Goal: Task Accomplishment & Management: Use online tool/utility

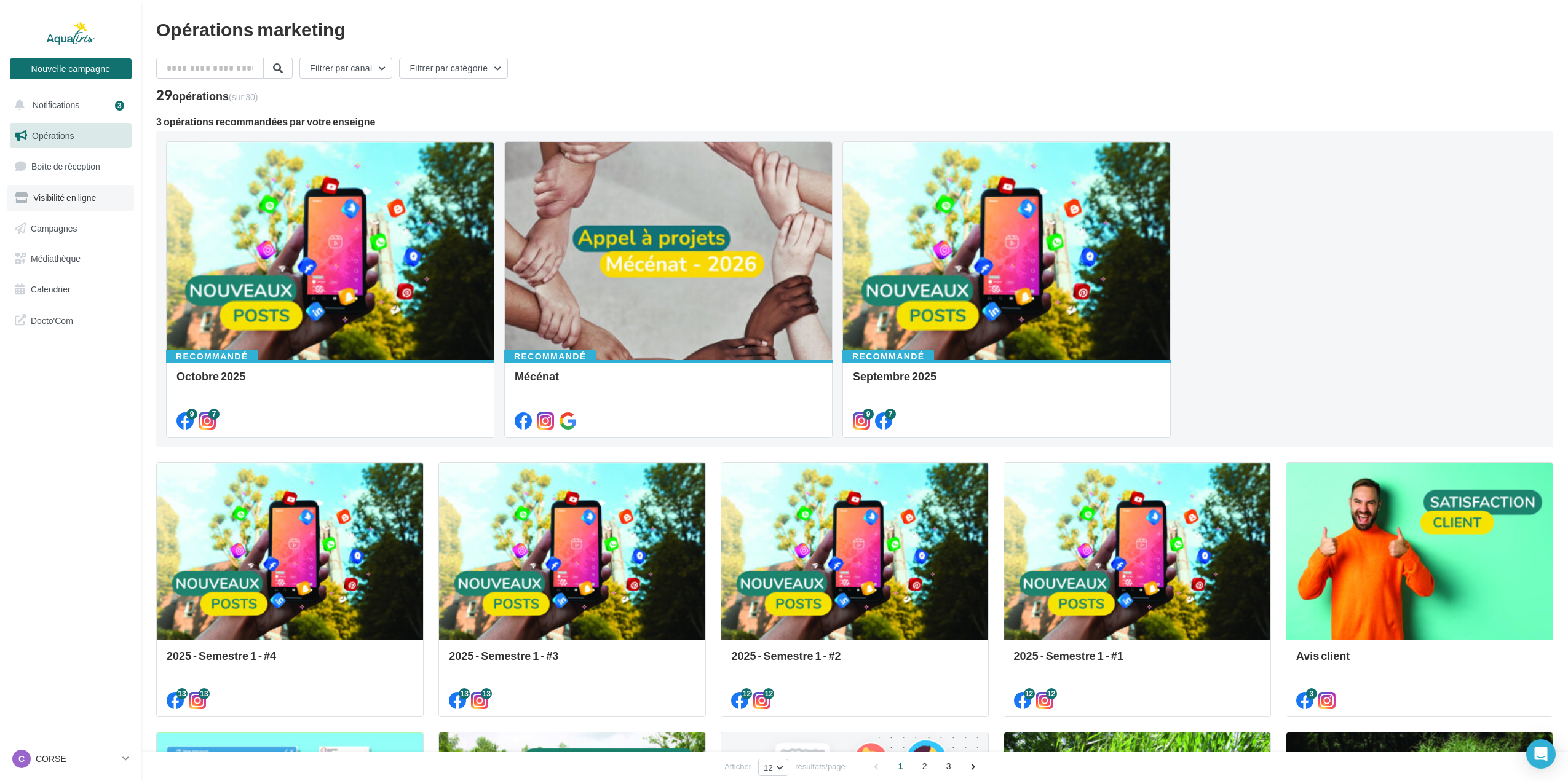
click at [90, 194] on span "Visibilité en ligne" at bounding box center [64, 197] width 63 height 10
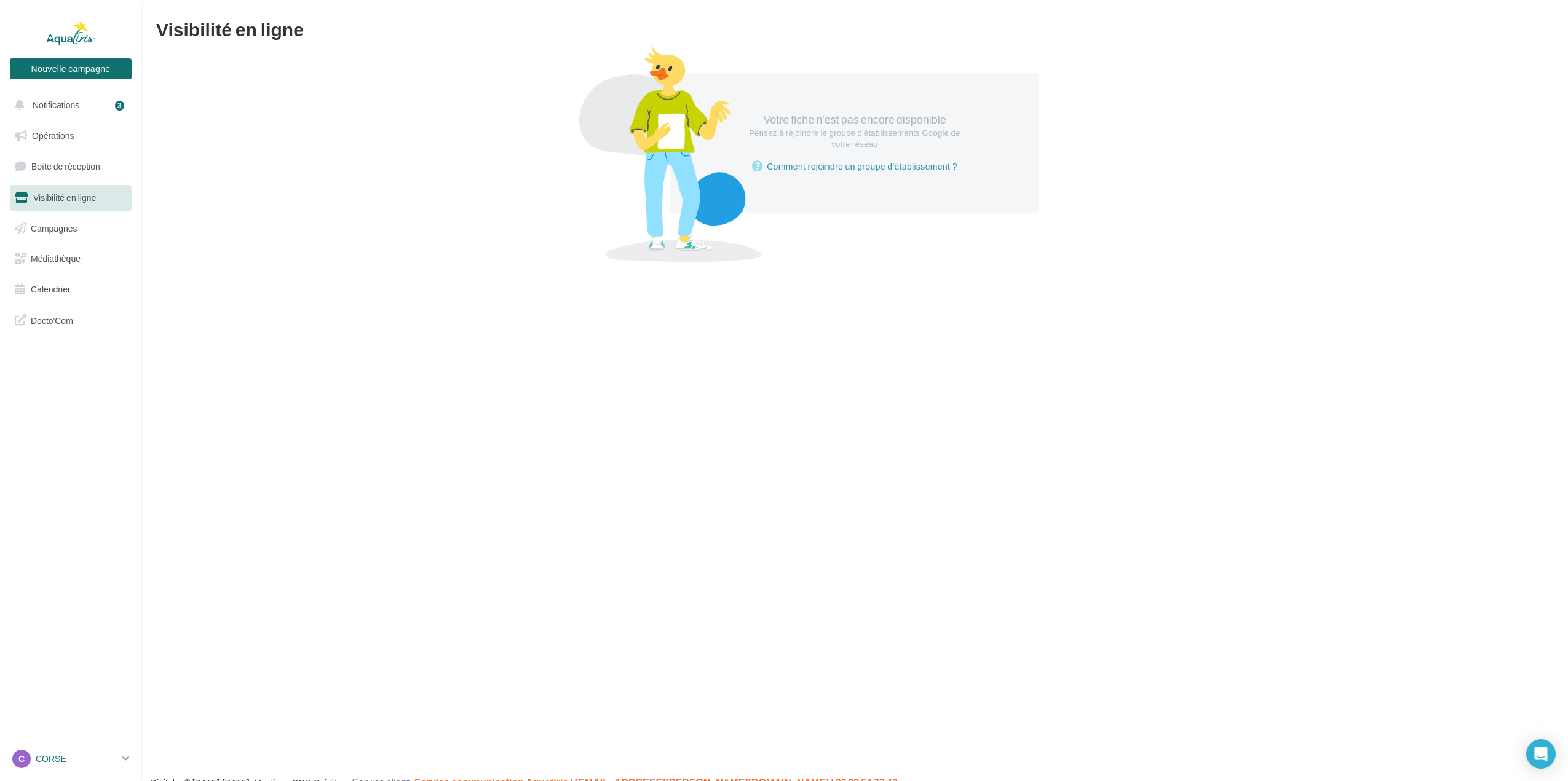
click at [125, 764] on link "C CORSE julien.caron" at bounding box center [70, 759] width 122 height 23
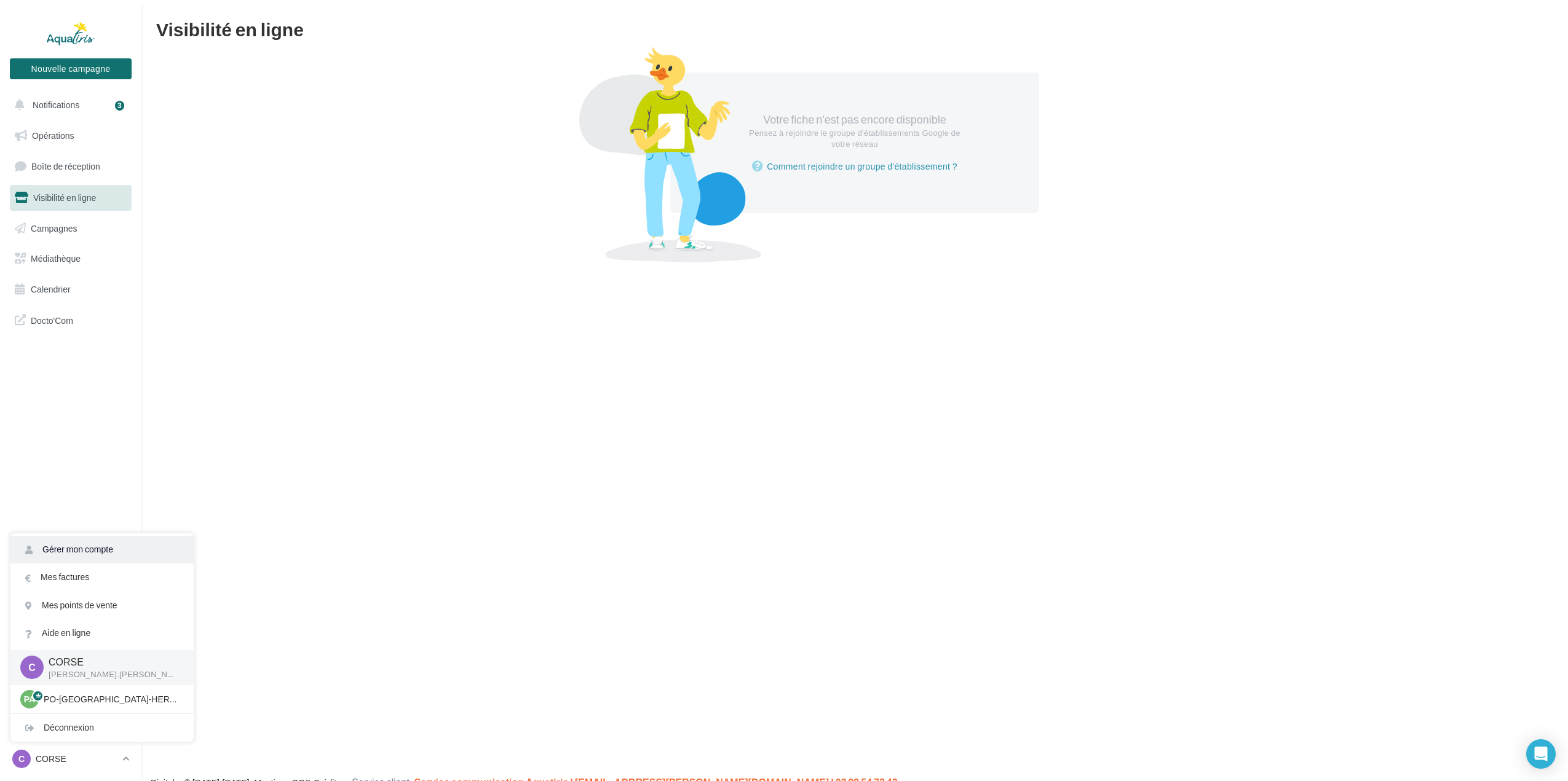
click at [90, 554] on link "Gérer mon compte" at bounding box center [102, 550] width 183 height 28
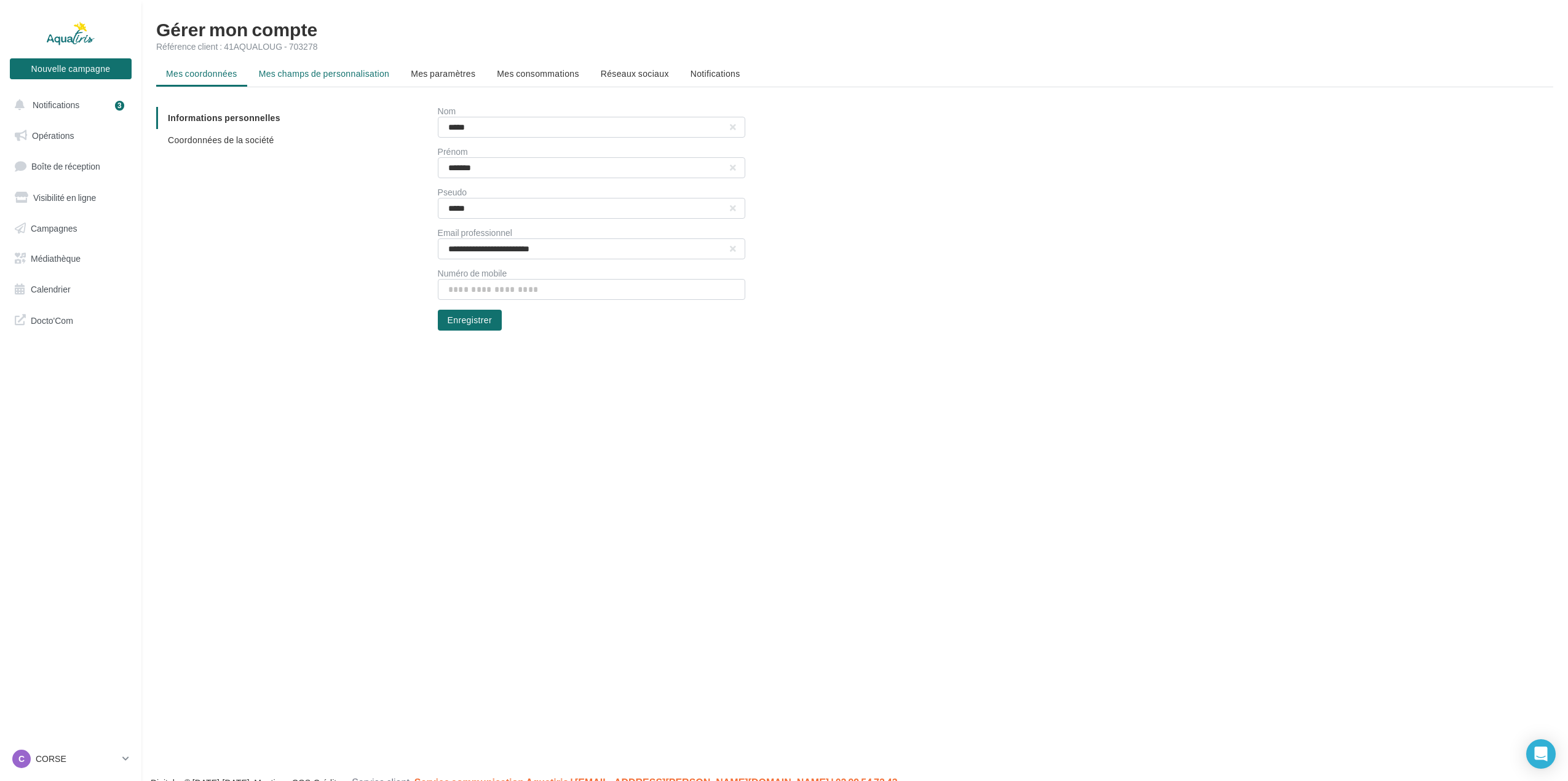
click at [298, 80] on li "Mes champs de personnalisation" at bounding box center [324, 74] width 150 height 22
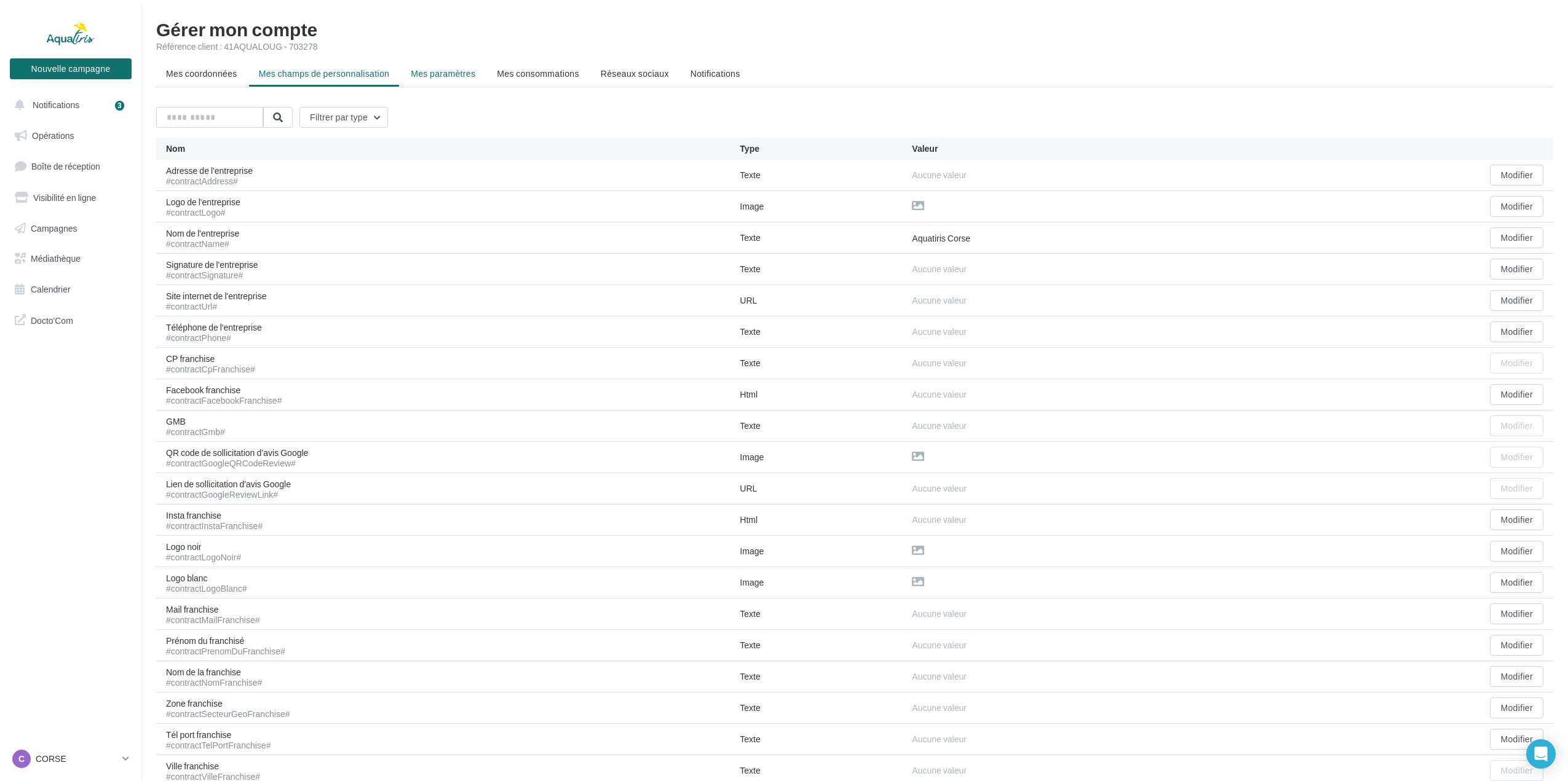
click at [427, 72] on span "Mes paramètres" at bounding box center [443, 73] width 65 height 10
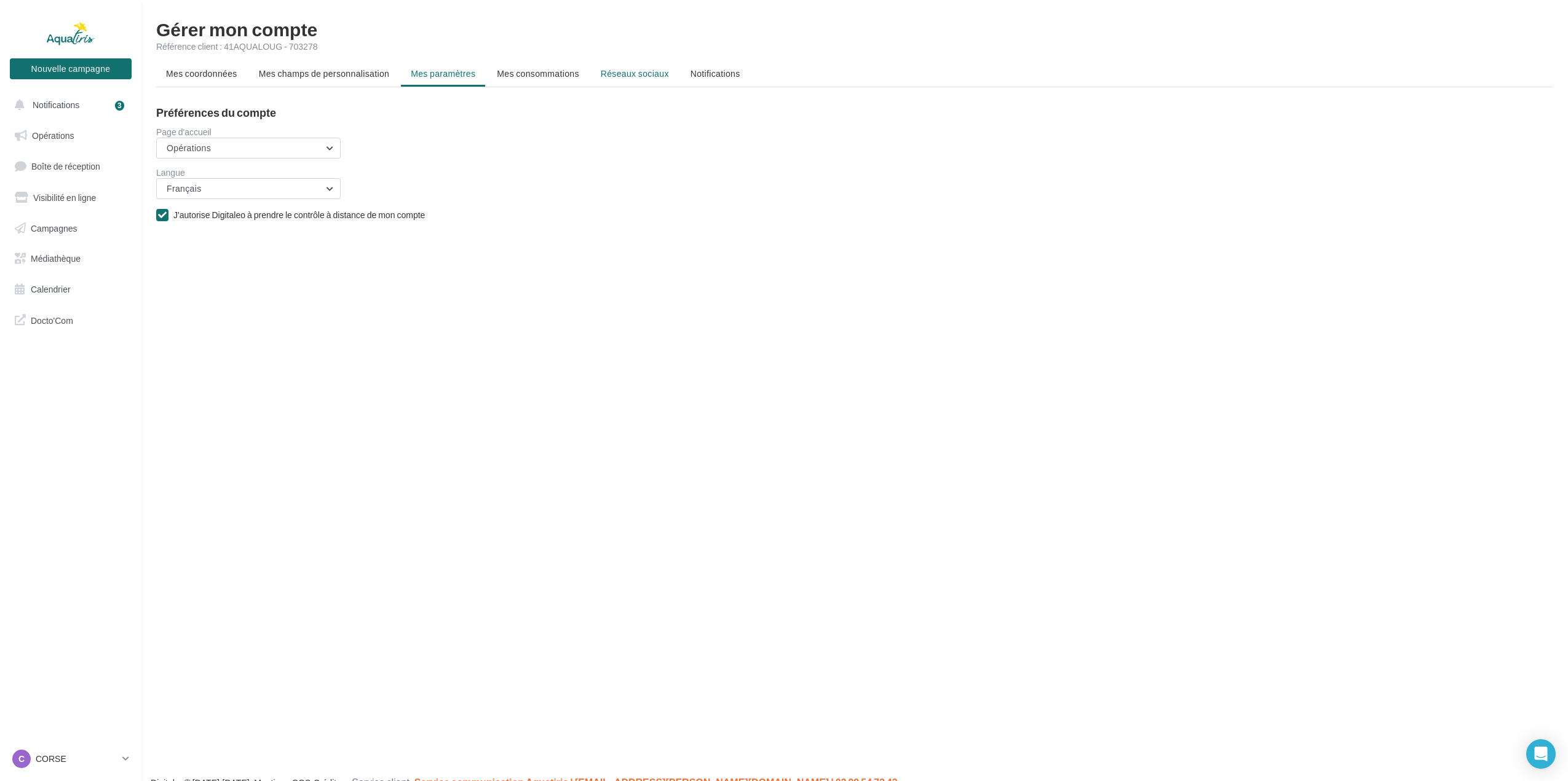
click at [631, 77] on span "Réseaux sociaux" at bounding box center [634, 73] width 68 height 10
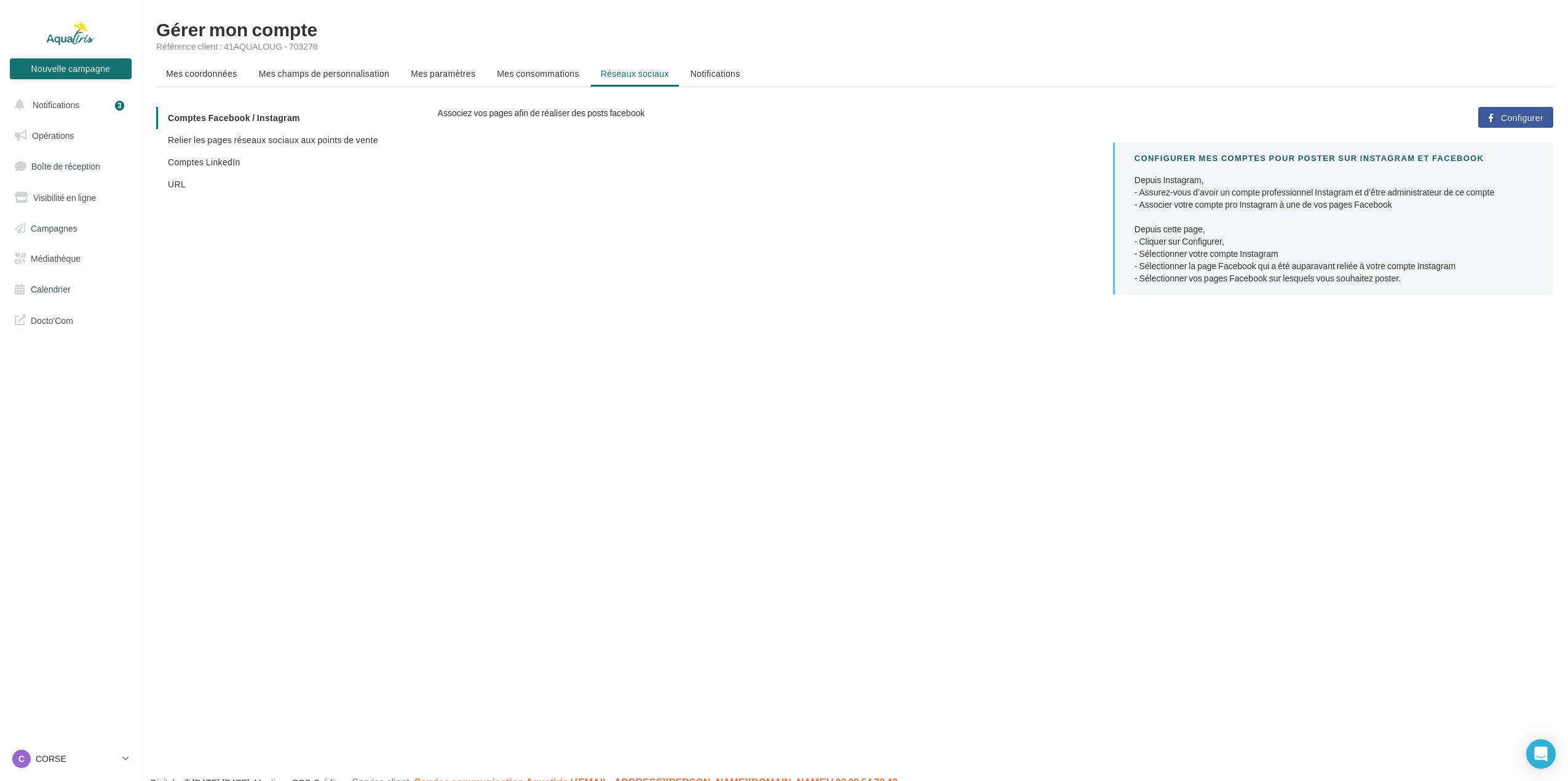
click at [1525, 126] on button "Configurer" at bounding box center [1516, 117] width 75 height 21
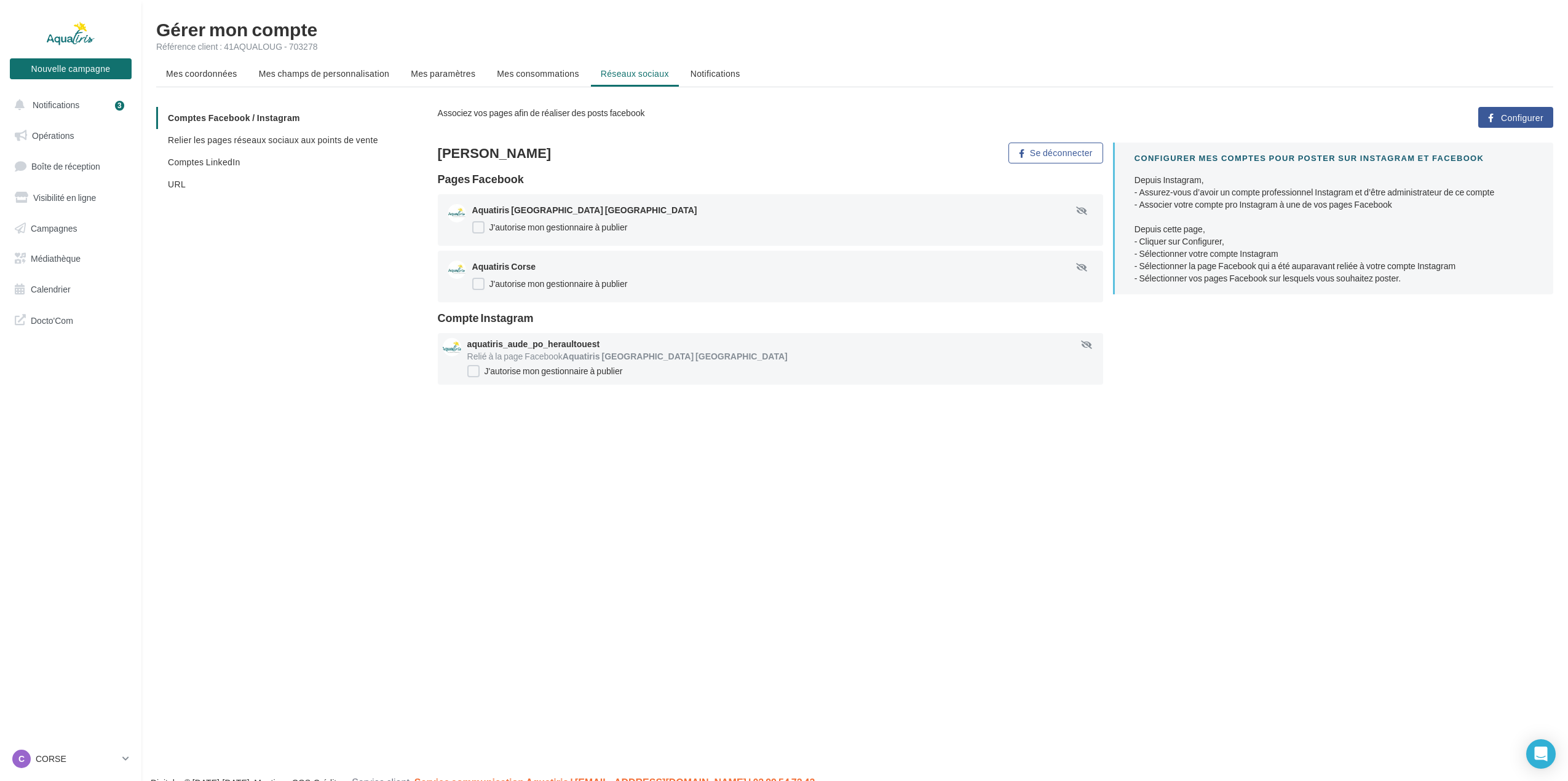
click at [537, 554] on div "Nouvelle campagne Nouvelle campagne Notifications 3 Opérations Boîte de récepti…" at bounding box center [784, 410] width 1568 height 781
drag, startPoint x: 1474, startPoint y: 125, endPoint x: 1485, endPoint y: 124, distance: 11.0
click at [1474, 125] on div "Configurer" at bounding box center [1376, 117] width 375 height 21
click at [1492, 123] on button "Configurer" at bounding box center [1516, 117] width 75 height 21
click at [275, 144] on span "Relier les pages réseaux sociaux aux points de vente" at bounding box center [272, 139] width 210 height 10
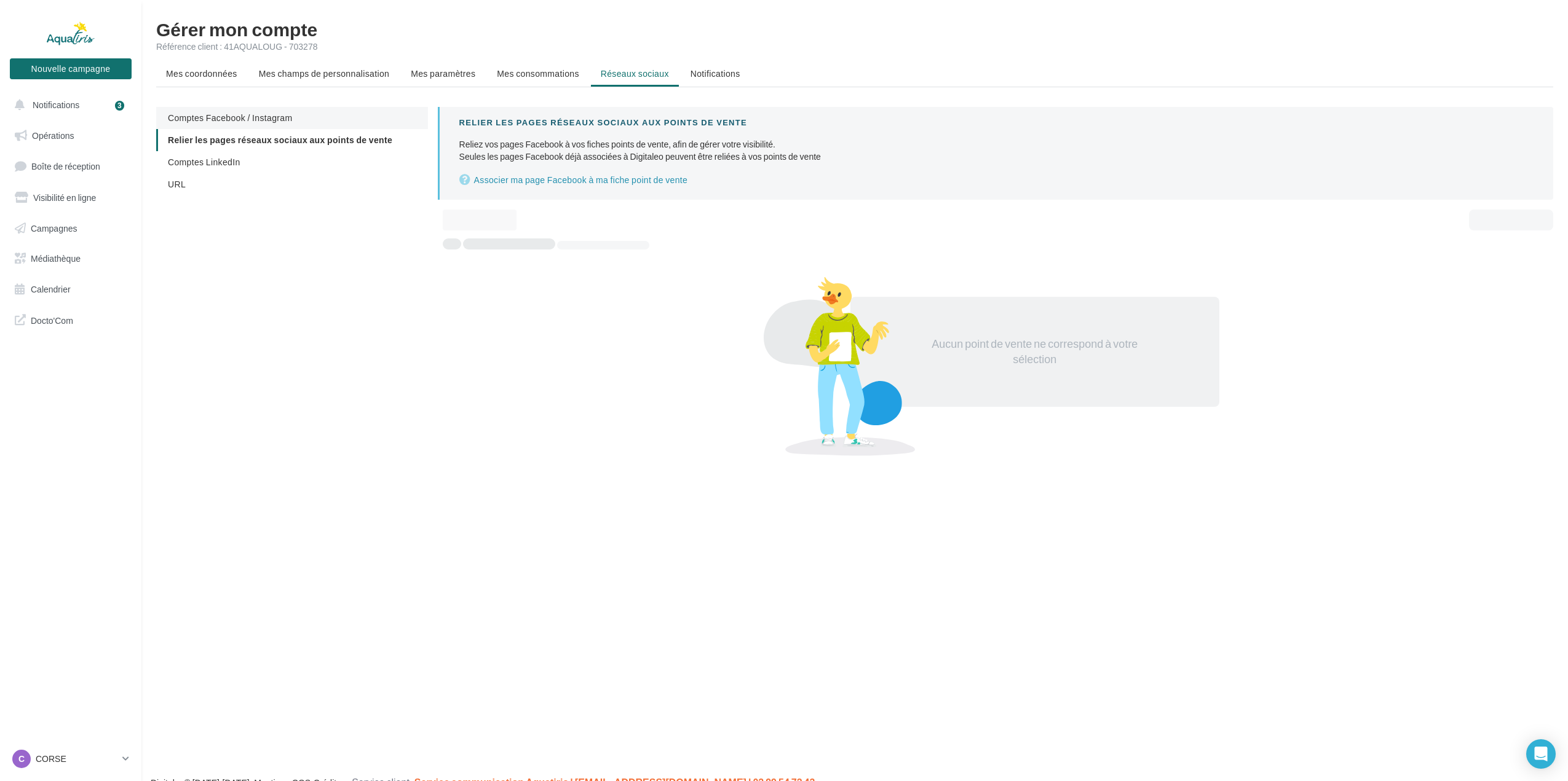
click at [277, 110] on li "Comptes Facebook / Instagram" at bounding box center [292, 118] width 272 height 22
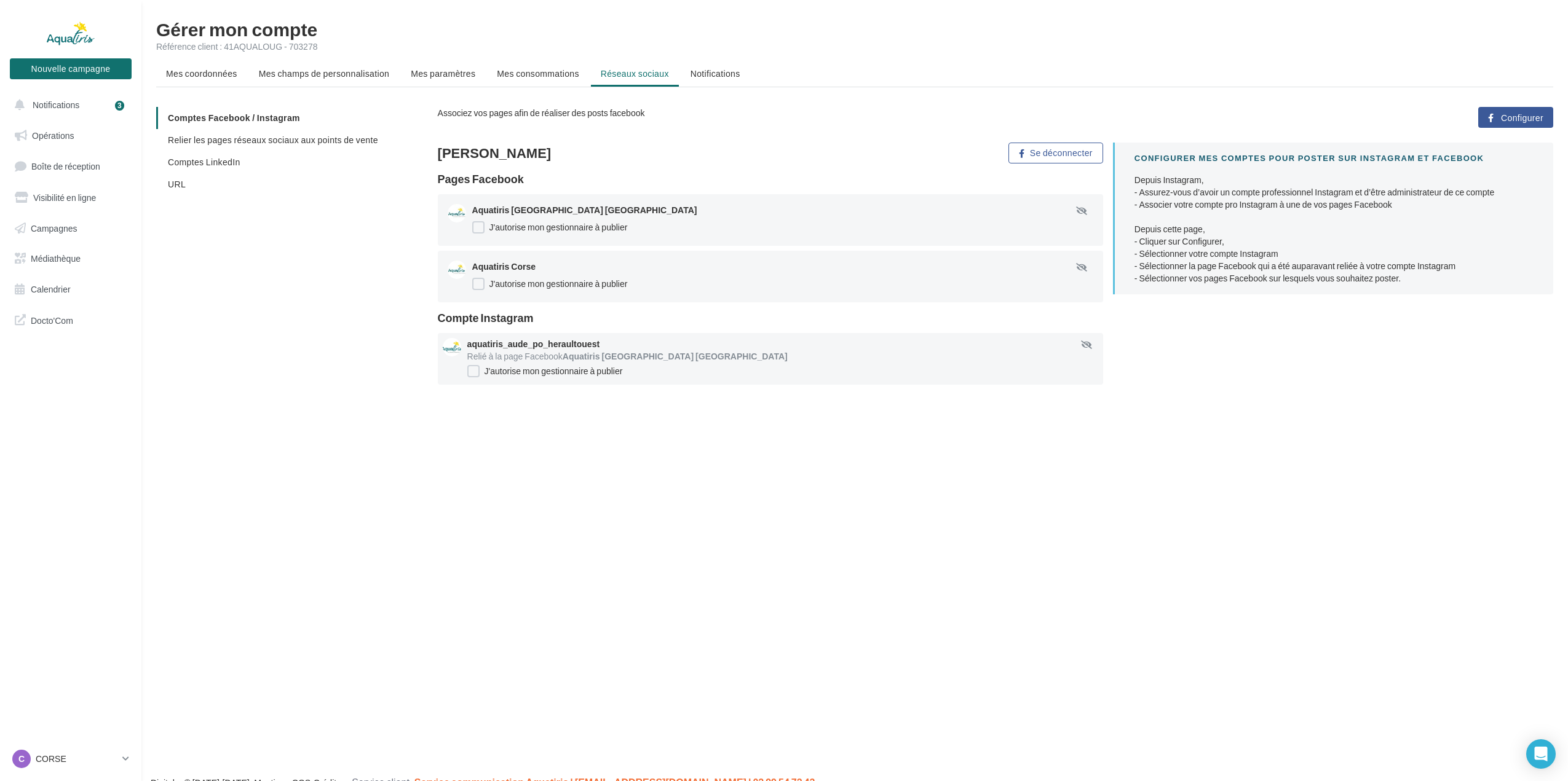
click at [1509, 116] on span "Configurer" at bounding box center [1522, 118] width 43 height 10
click at [1056, 156] on button "Se déconnecter" at bounding box center [1056, 153] width 94 height 21
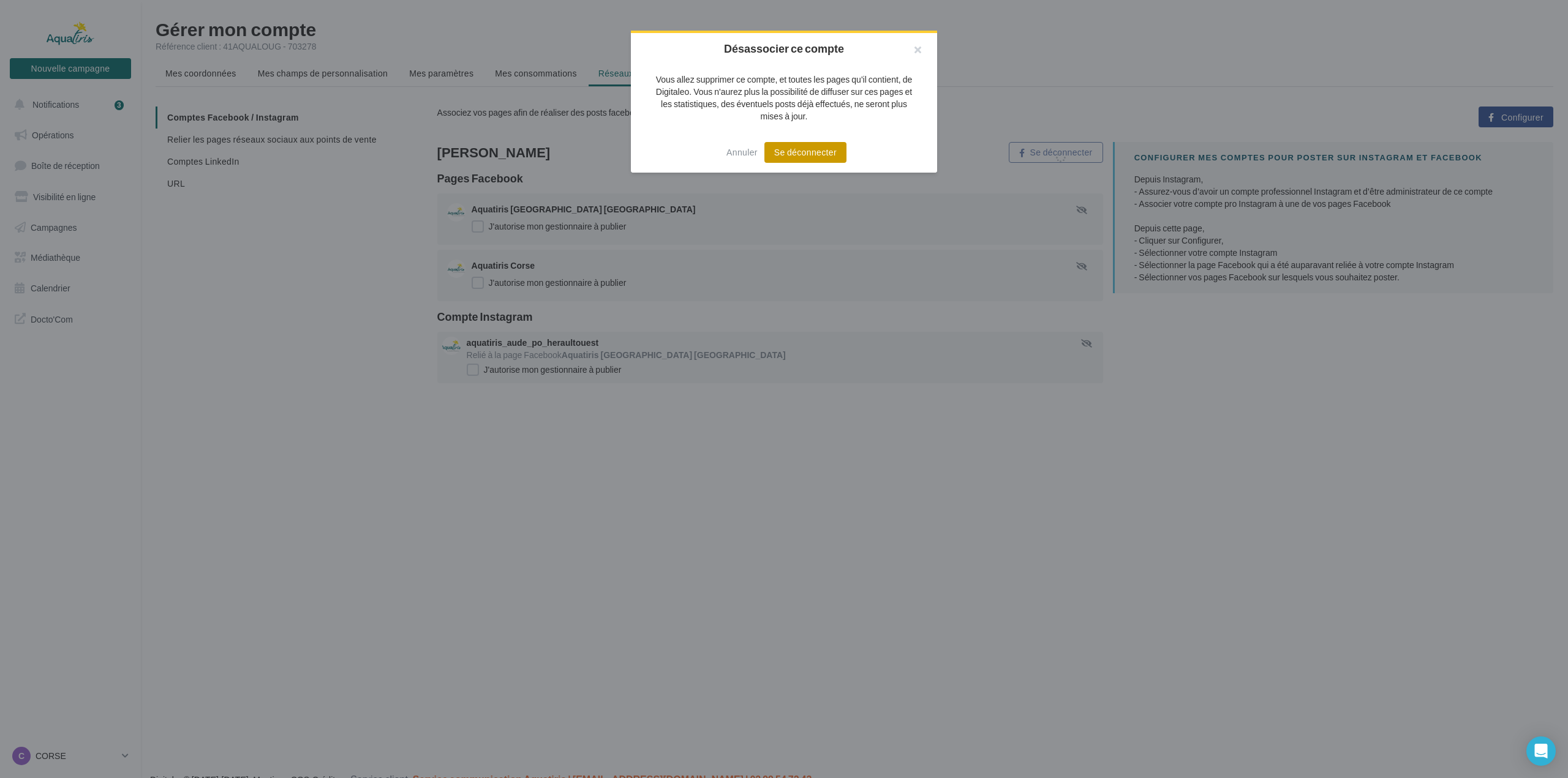
click at [793, 156] on button "Se déconnecter" at bounding box center [806, 152] width 82 height 21
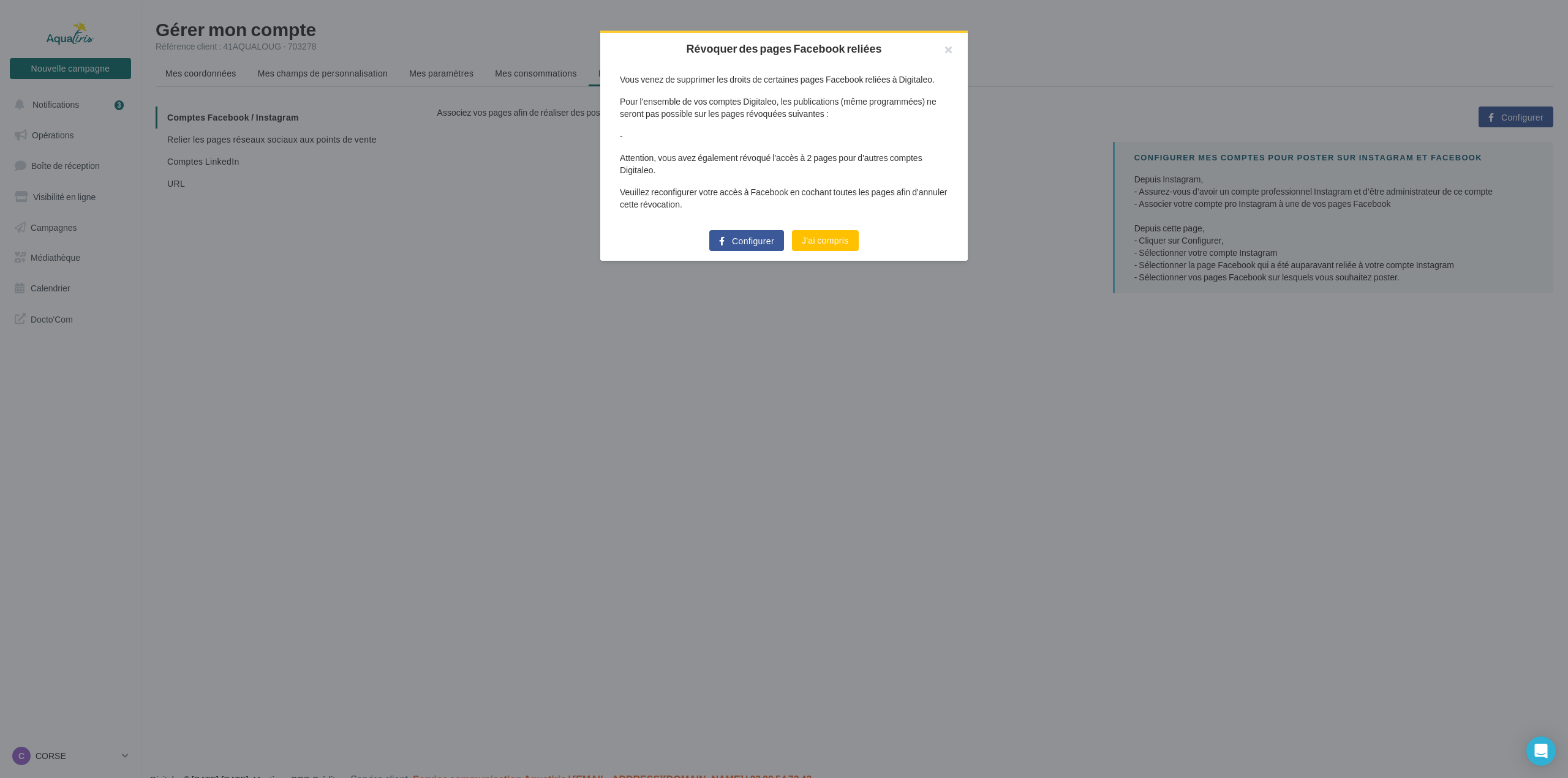
click at [755, 244] on span "Configurer" at bounding box center [753, 241] width 43 height 10
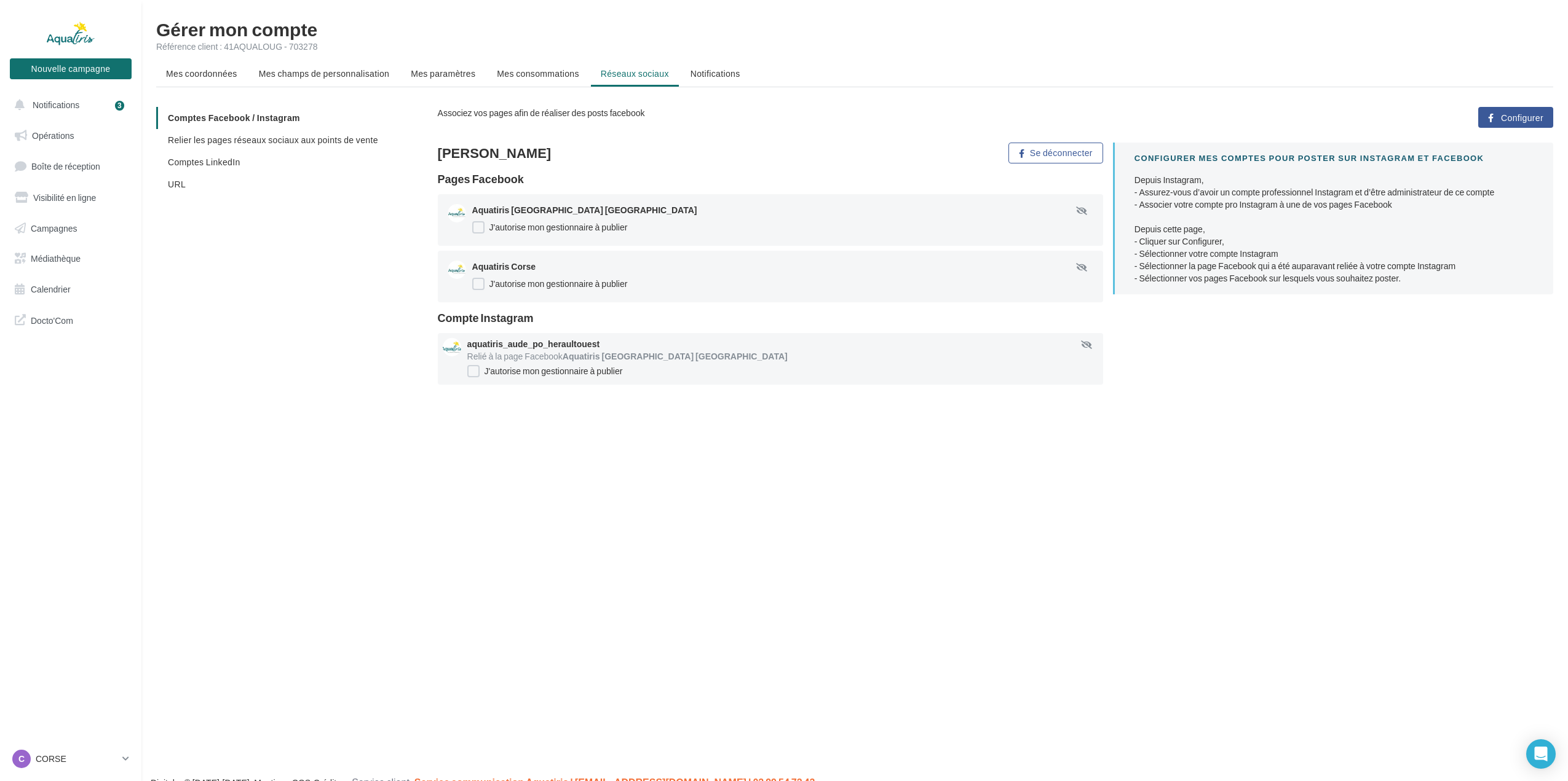
click at [1223, 208] on div "Depuis Instagram, - Assurez-vous d’avoir un compte professionnel Instagram et d…" at bounding box center [1334, 229] width 399 height 111
click at [1038, 159] on button "Se déconnecter" at bounding box center [1056, 153] width 94 height 21
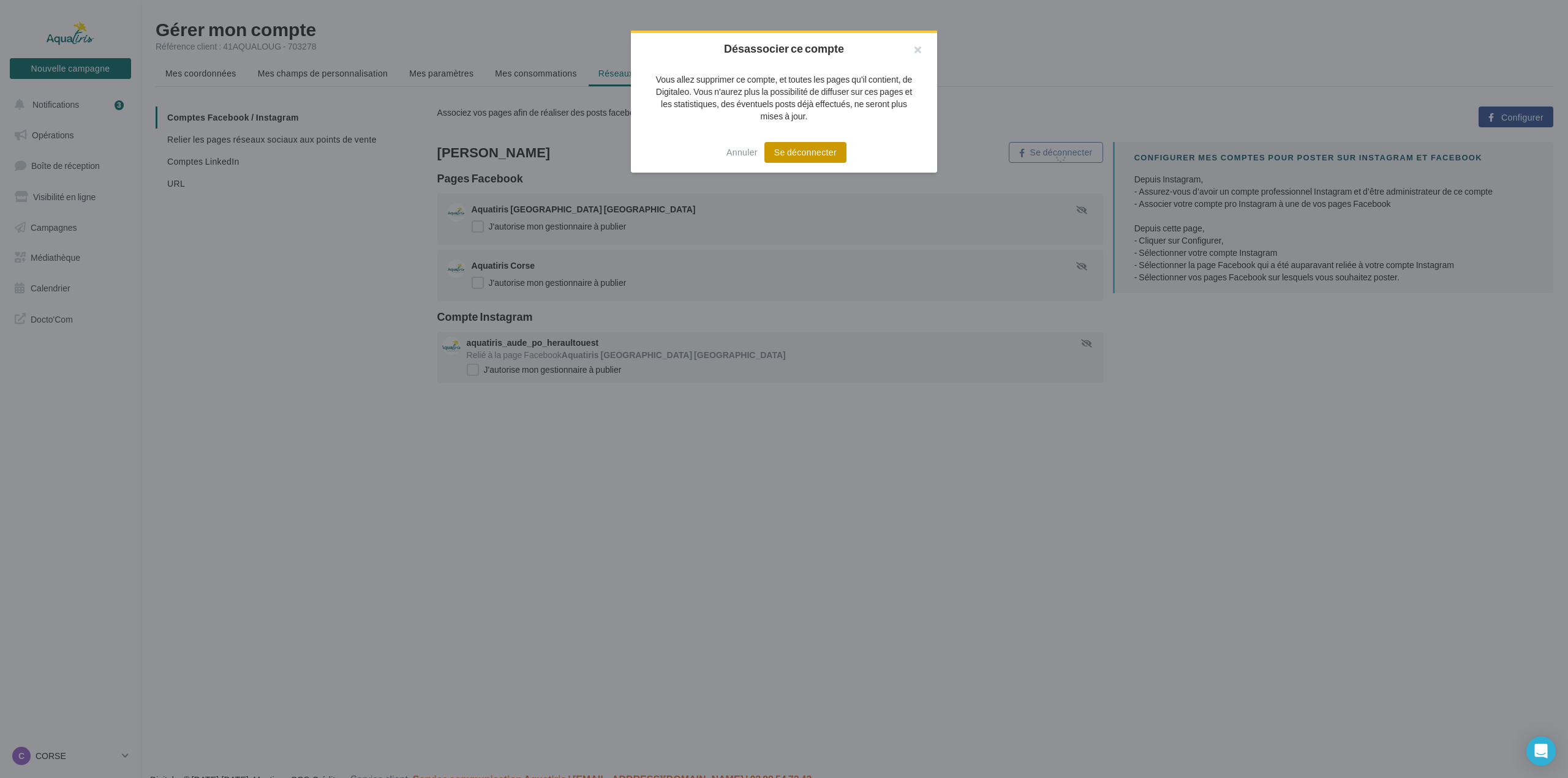
click at [800, 152] on button "Se déconnecter" at bounding box center [806, 152] width 82 height 21
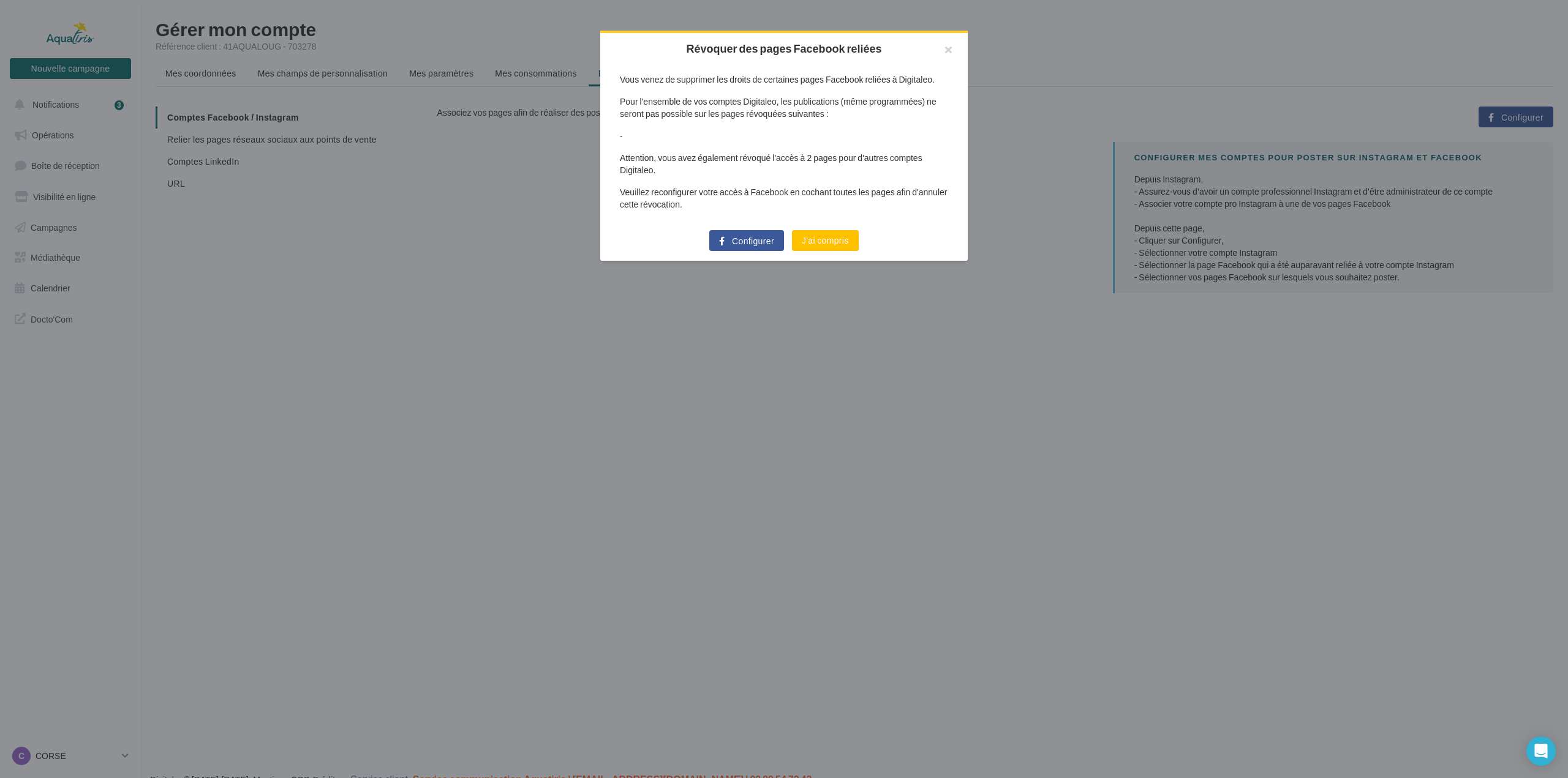
click at [753, 240] on span "Configurer" at bounding box center [753, 241] width 43 height 10
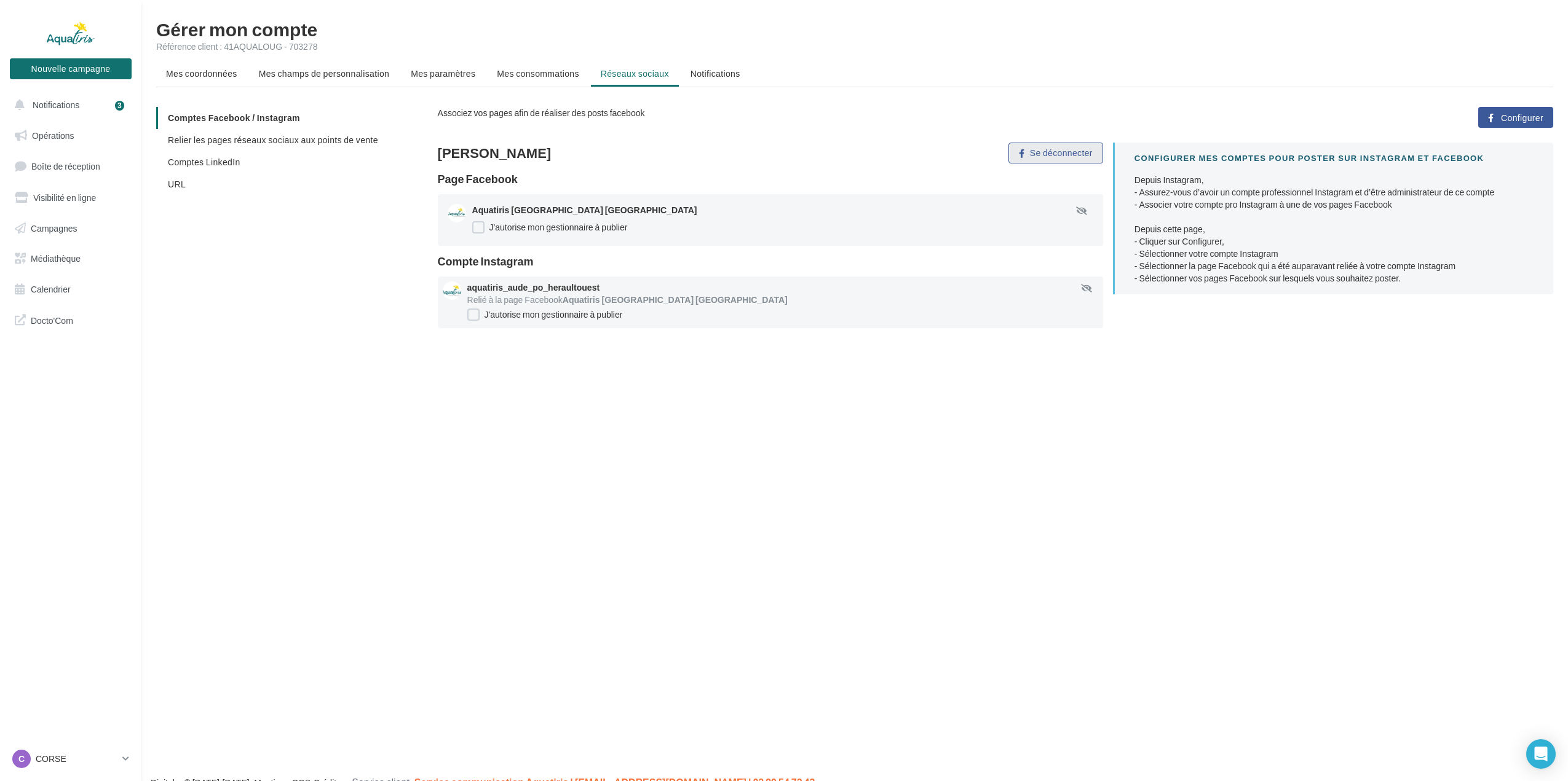
click at [1029, 151] on button "Se déconnecter" at bounding box center [1056, 153] width 94 height 21
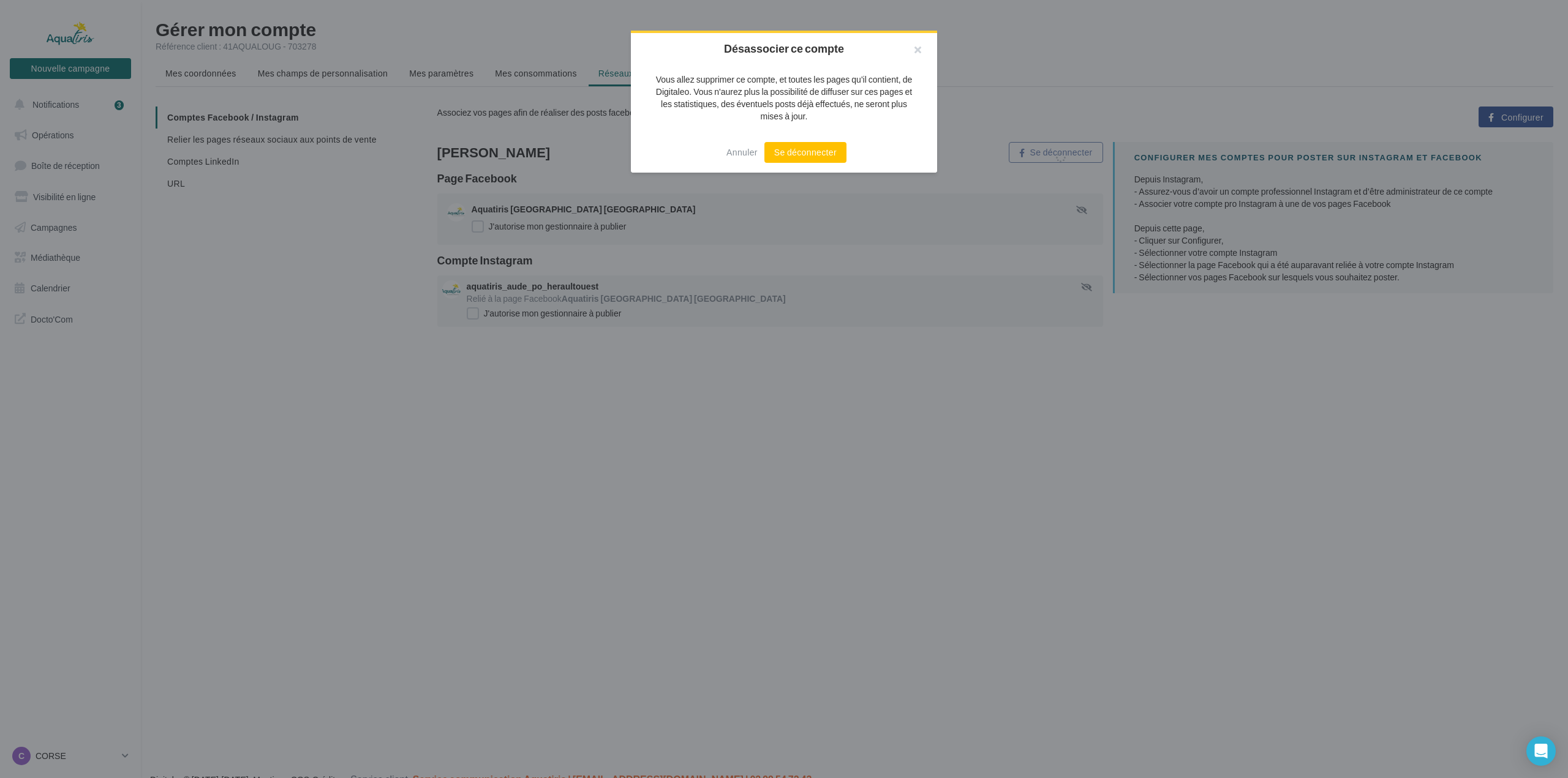
click at [794, 137] on div "Annuler Se déconnecter" at bounding box center [784, 152] width 306 height 41
click at [785, 151] on button "Se déconnecter" at bounding box center [806, 152] width 82 height 21
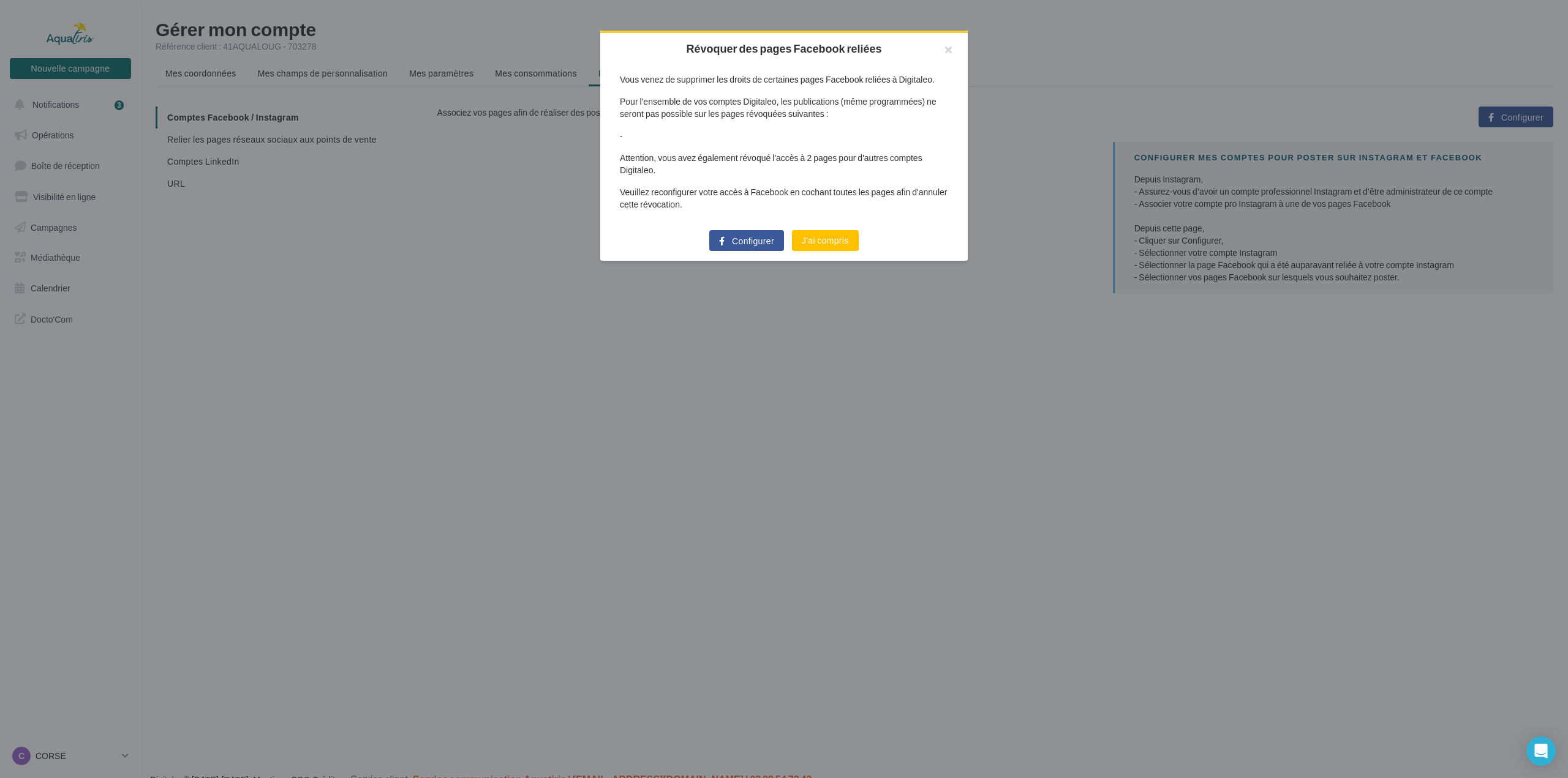
click at [771, 247] on button "Configurer" at bounding box center [747, 240] width 75 height 21
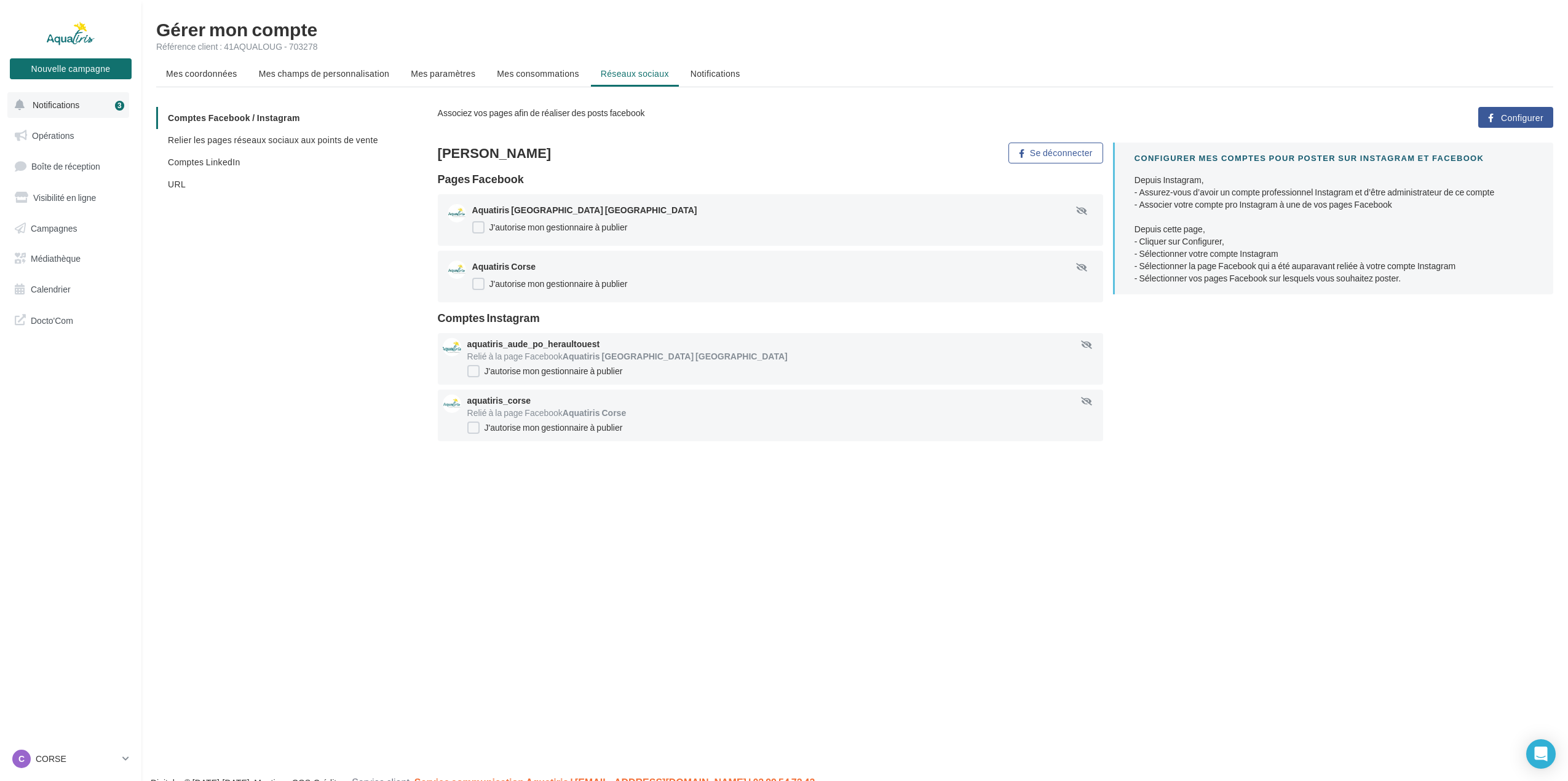
click at [75, 101] on span "Notifications" at bounding box center [56, 104] width 47 height 10
click at [390, 416] on div "Comptes Facebook / Instagram Relier les pages réseaux sociaux aux points de ven…" at bounding box center [860, 276] width 1407 height 339
click at [219, 77] on span "Mes coordonnées" at bounding box center [201, 73] width 71 height 10
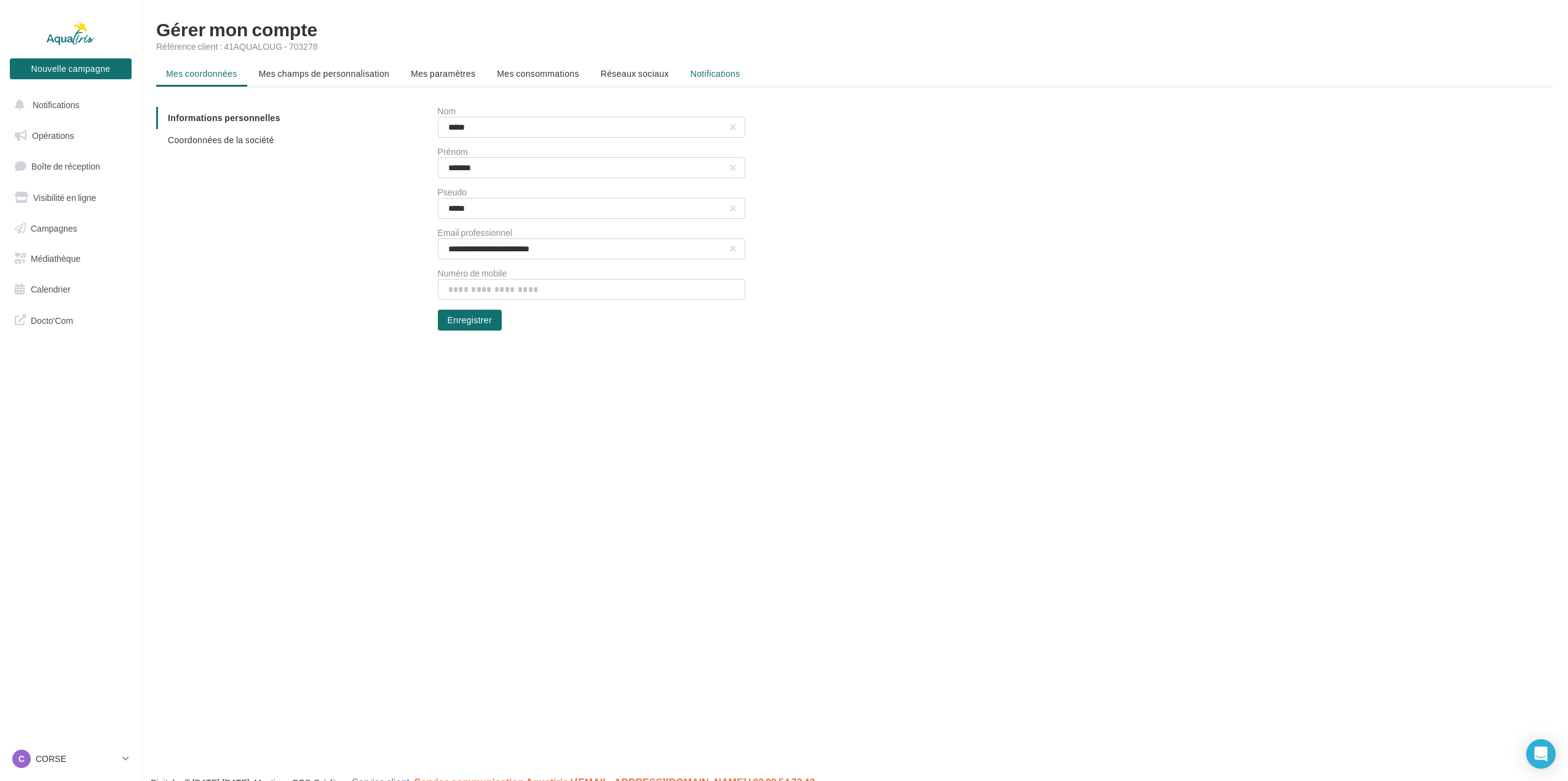
click at [696, 74] on span "Notifications" at bounding box center [715, 73] width 50 height 10
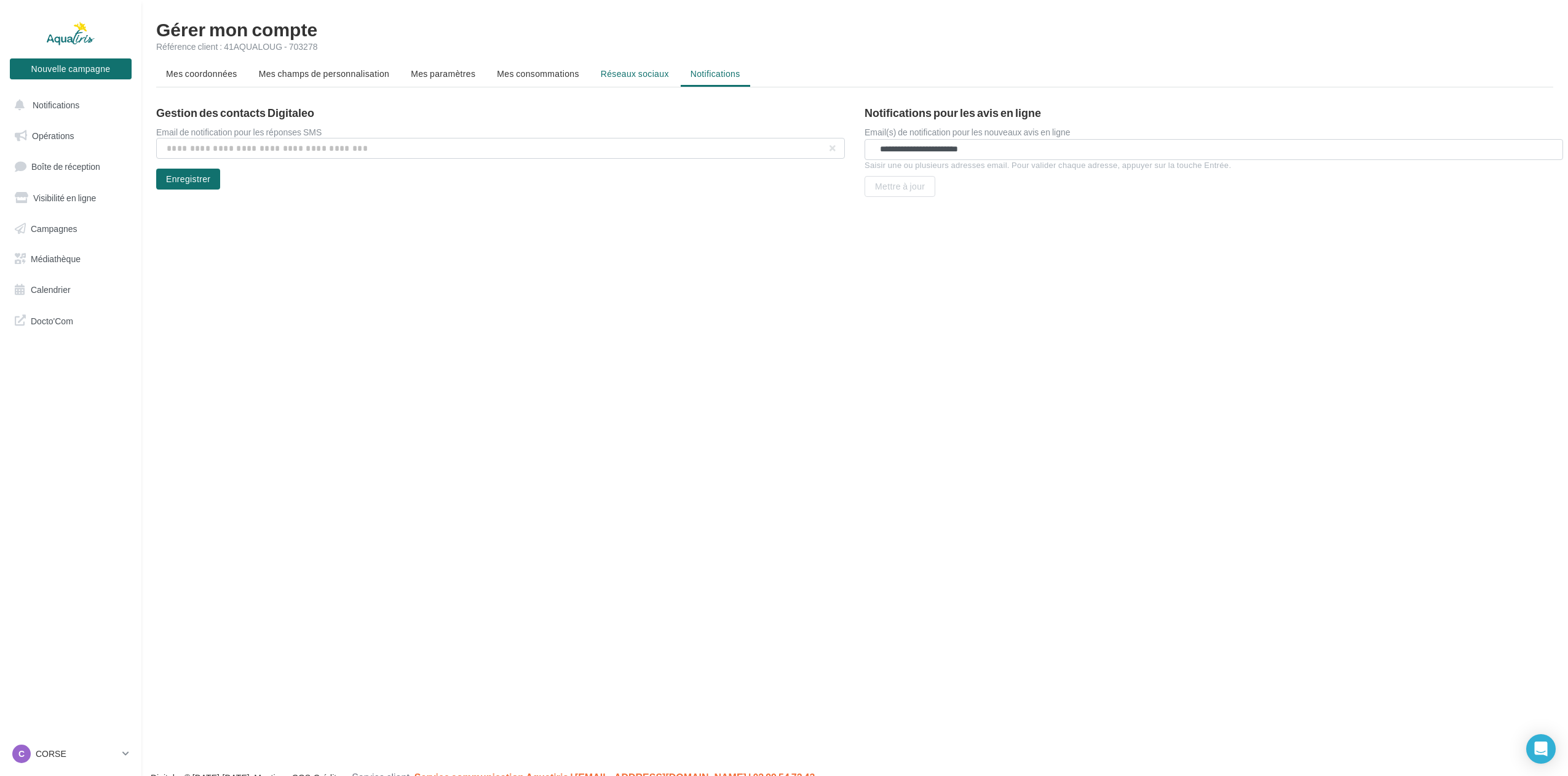
click at [623, 72] on span "Réseaux sociaux" at bounding box center [634, 73] width 68 height 10
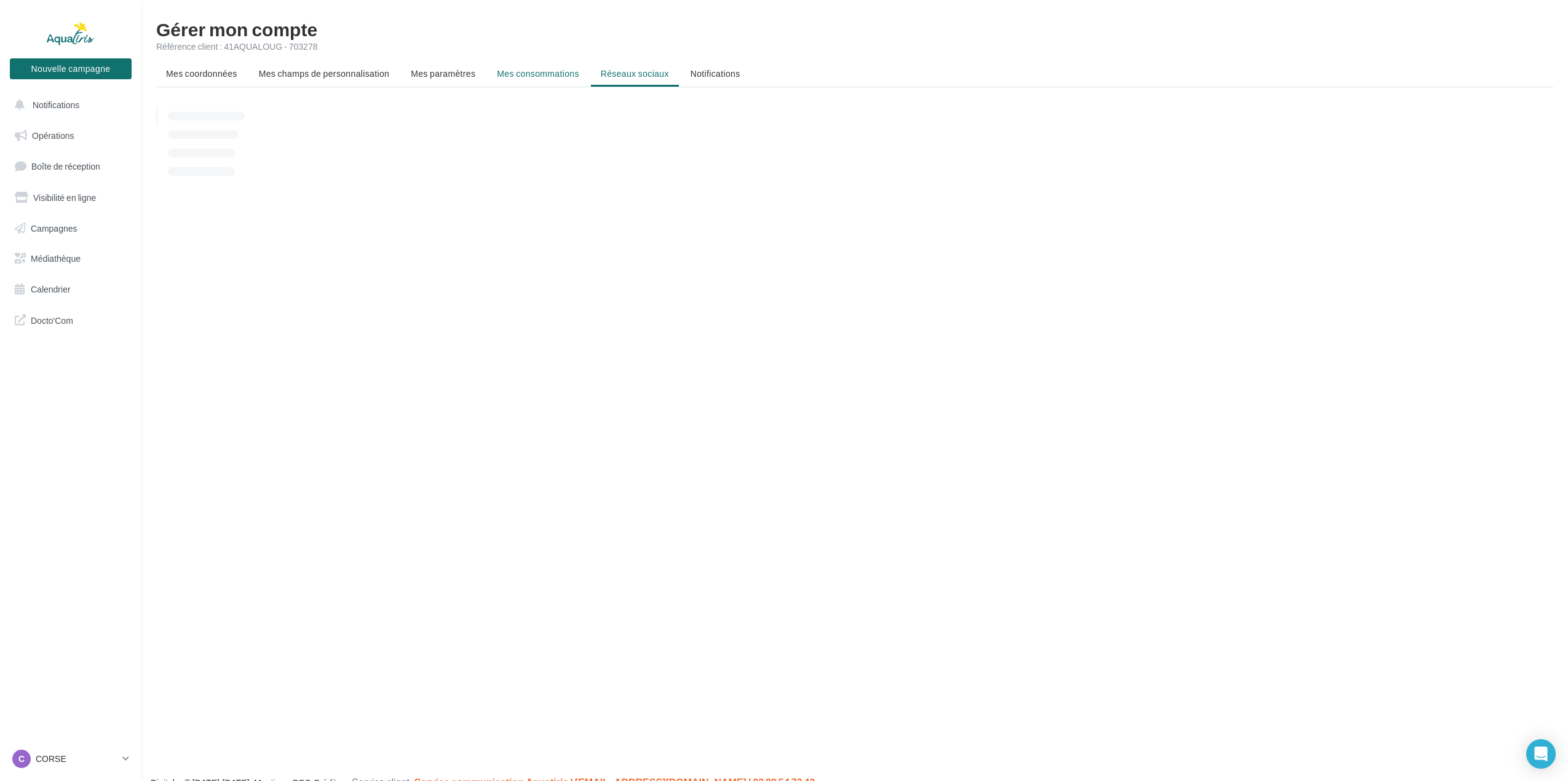
click at [567, 72] on span "Mes consommations" at bounding box center [538, 73] width 82 height 10
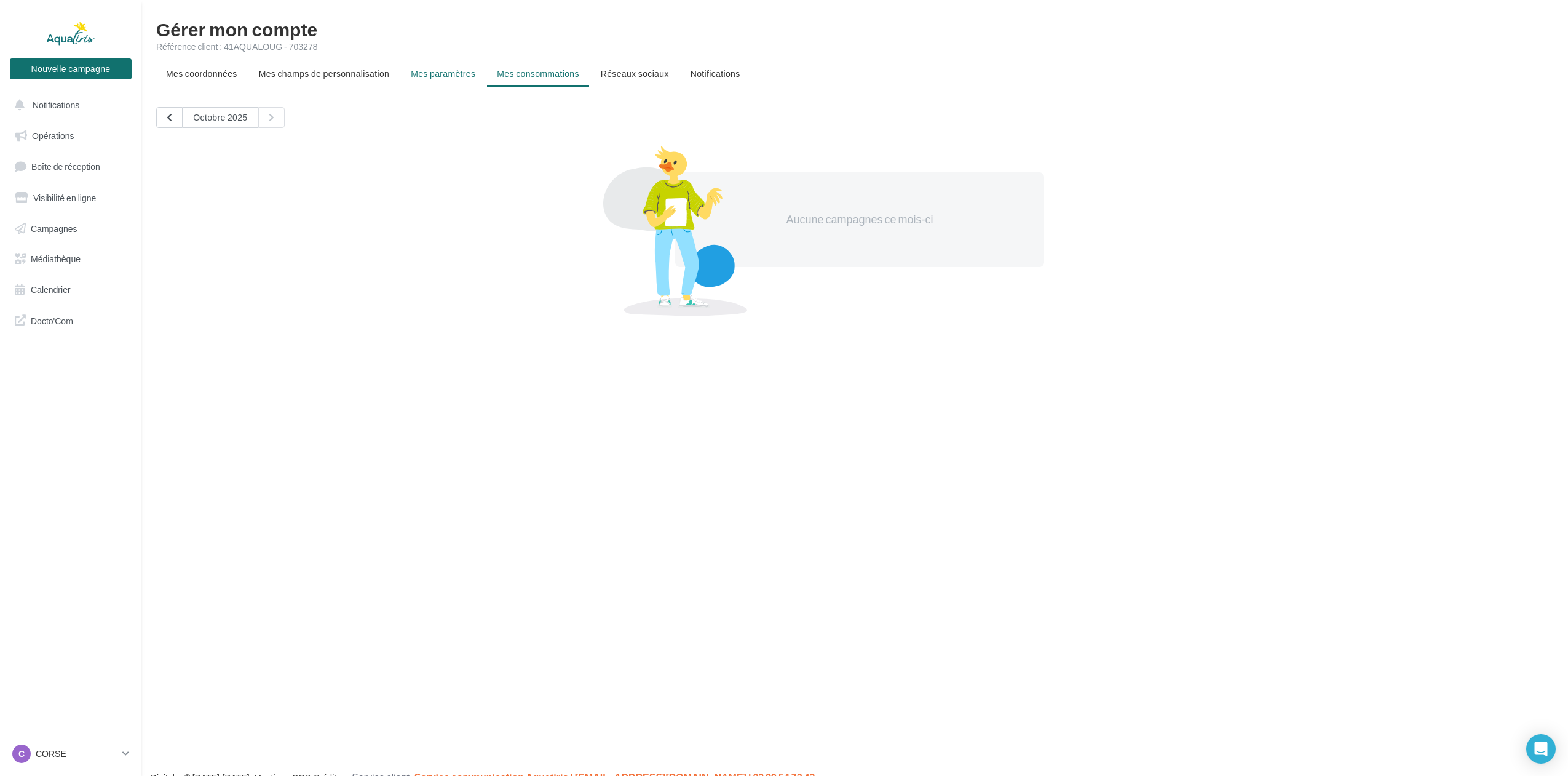
click at [464, 80] on li "Mes paramètres" at bounding box center [443, 74] width 84 height 22
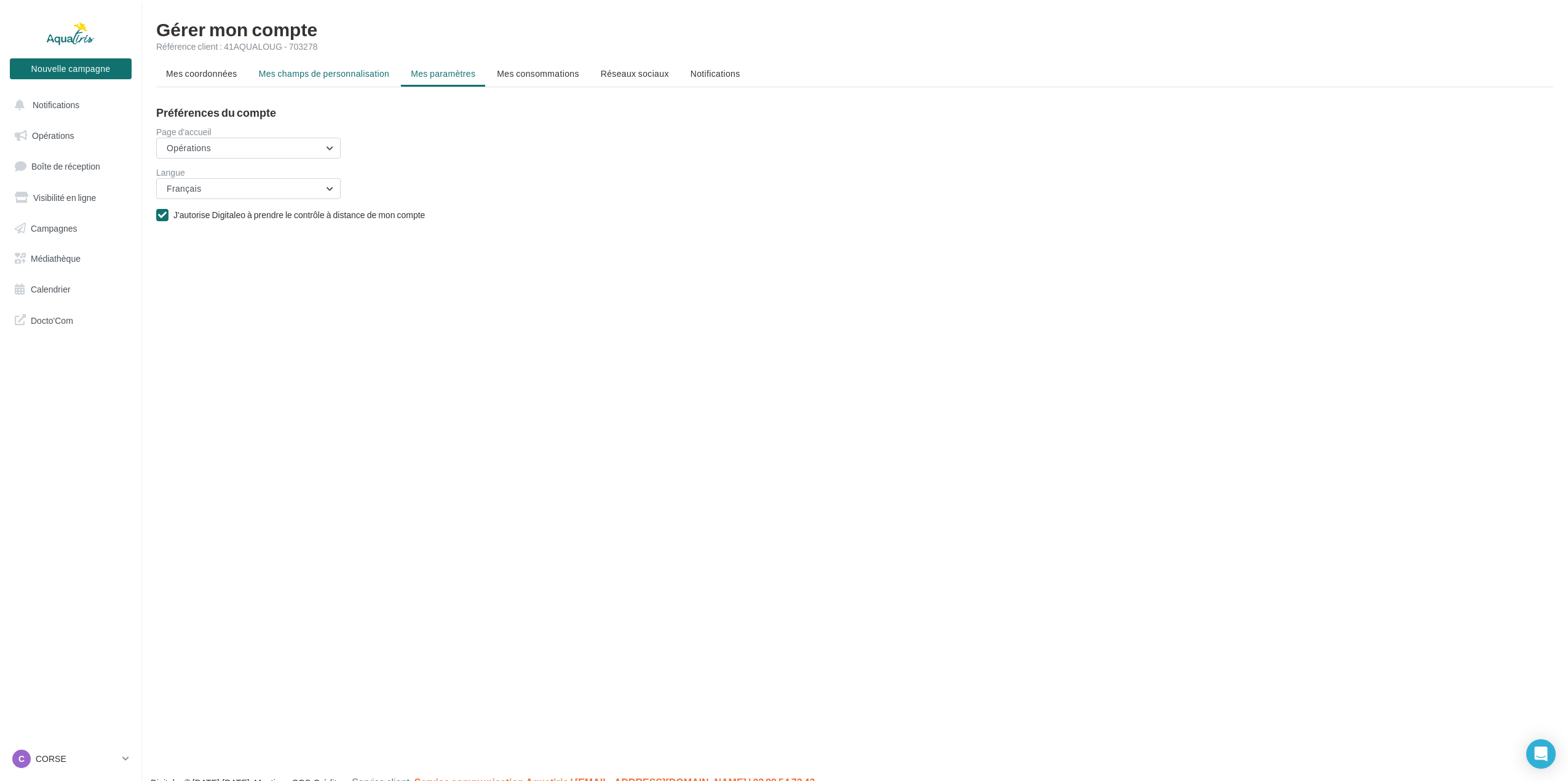
click at [354, 74] on span "Mes champs de personnalisation" at bounding box center [324, 73] width 131 height 10
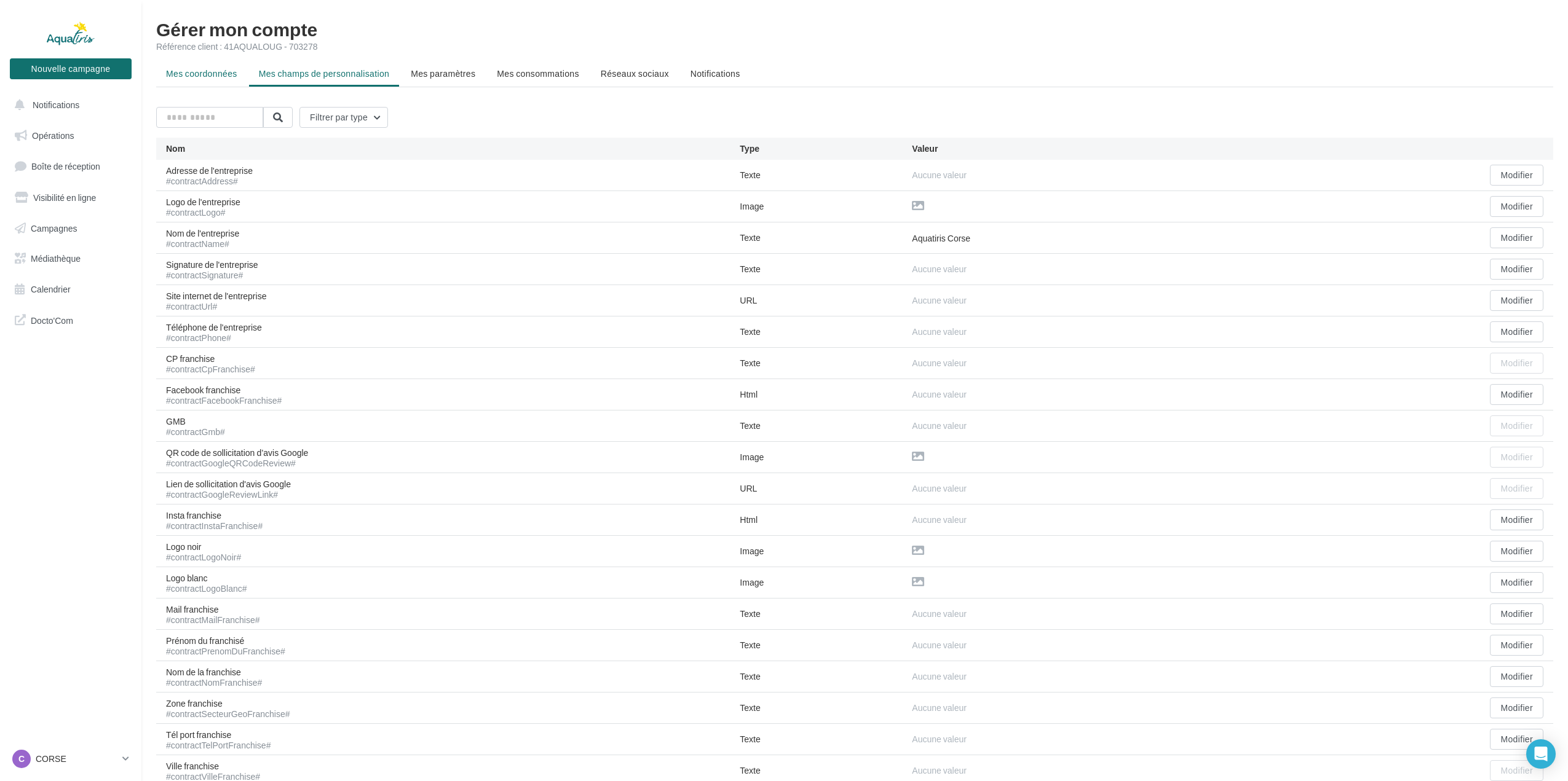
click at [204, 77] on span "Mes coordonnées" at bounding box center [201, 73] width 71 height 10
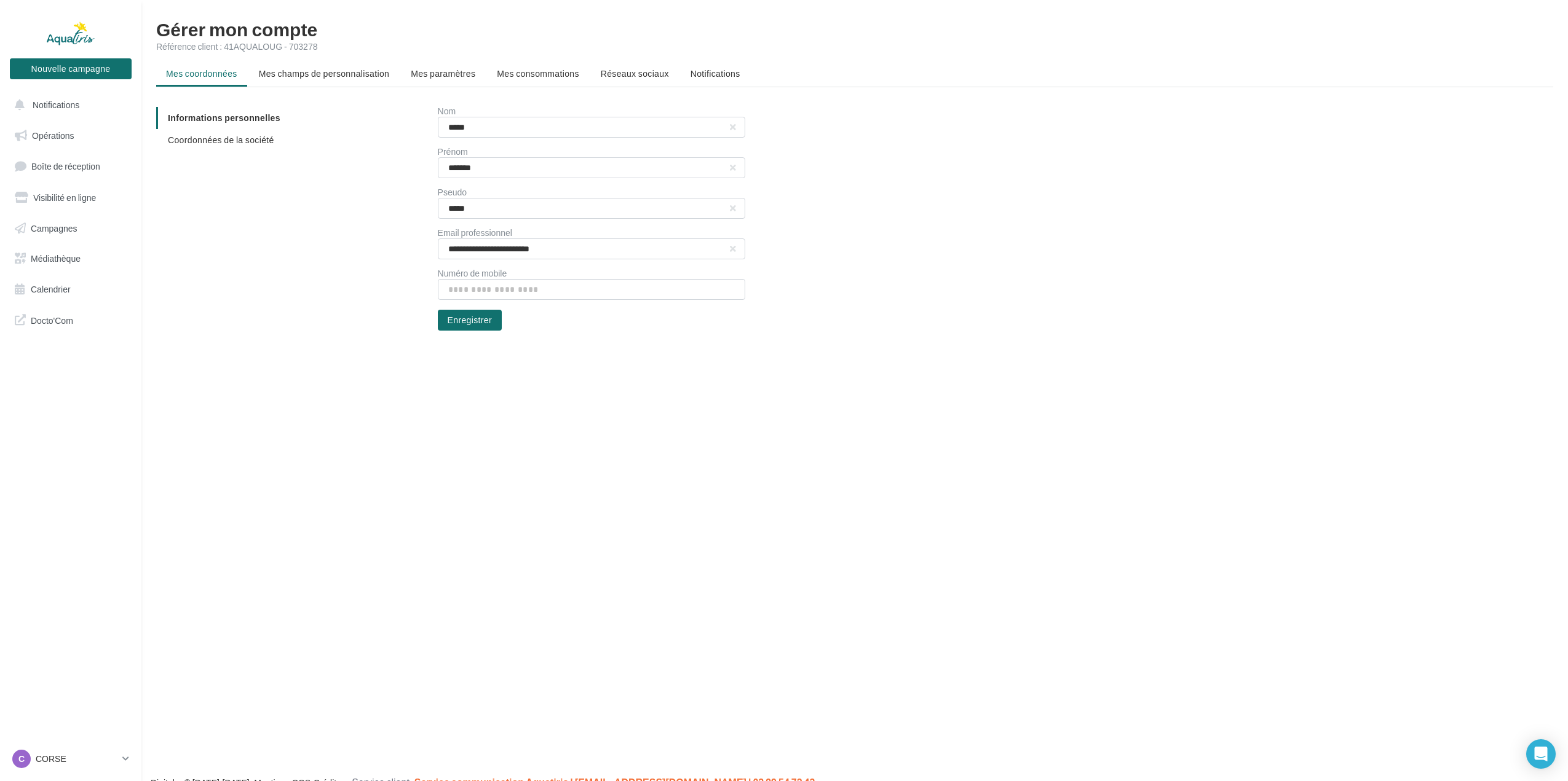
click at [661, 79] on li "Réseaux sociaux" at bounding box center [635, 74] width 88 height 22
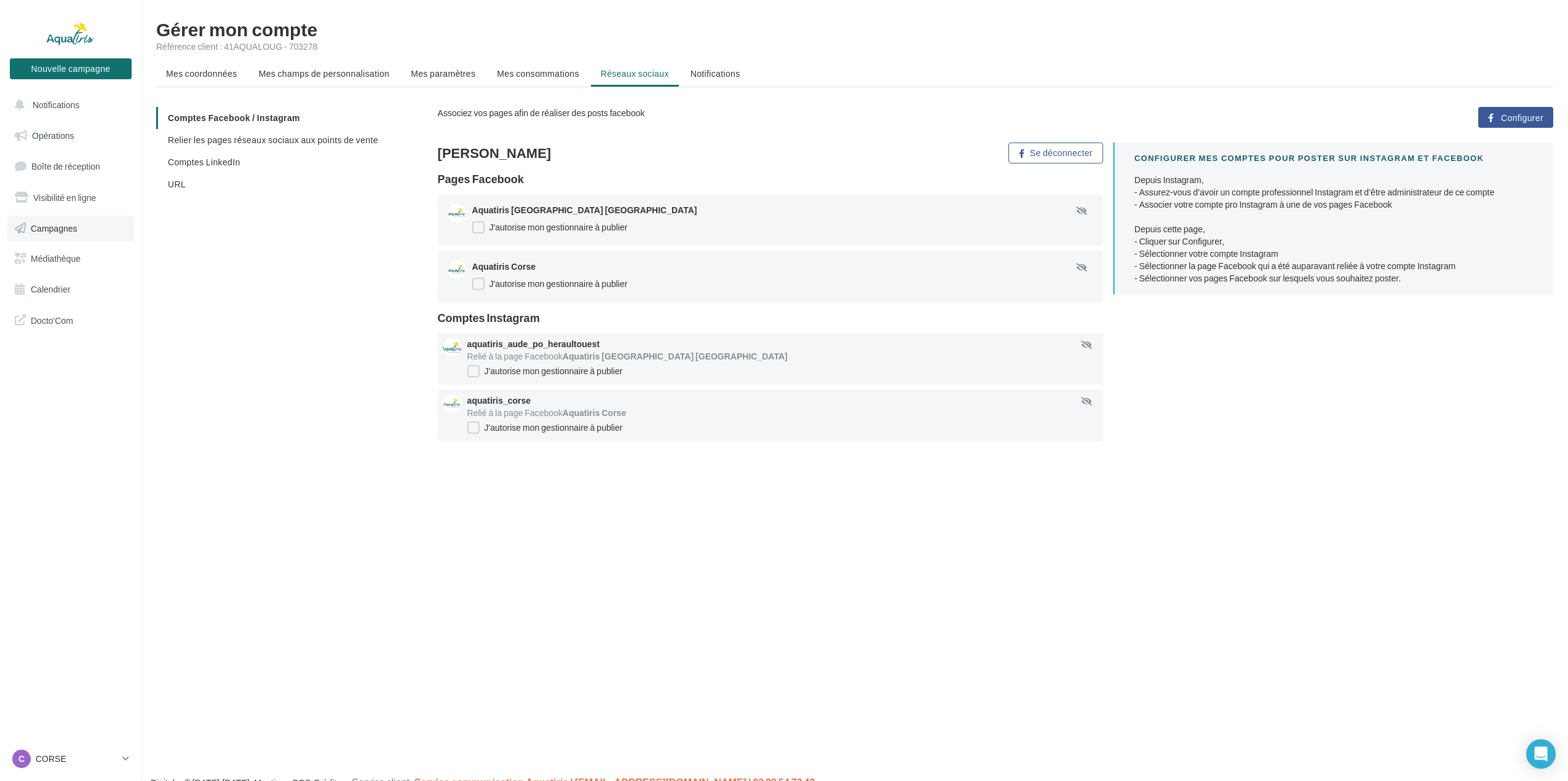
click at [60, 229] on span "Campagnes" at bounding box center [54, 227] width 47 height 10
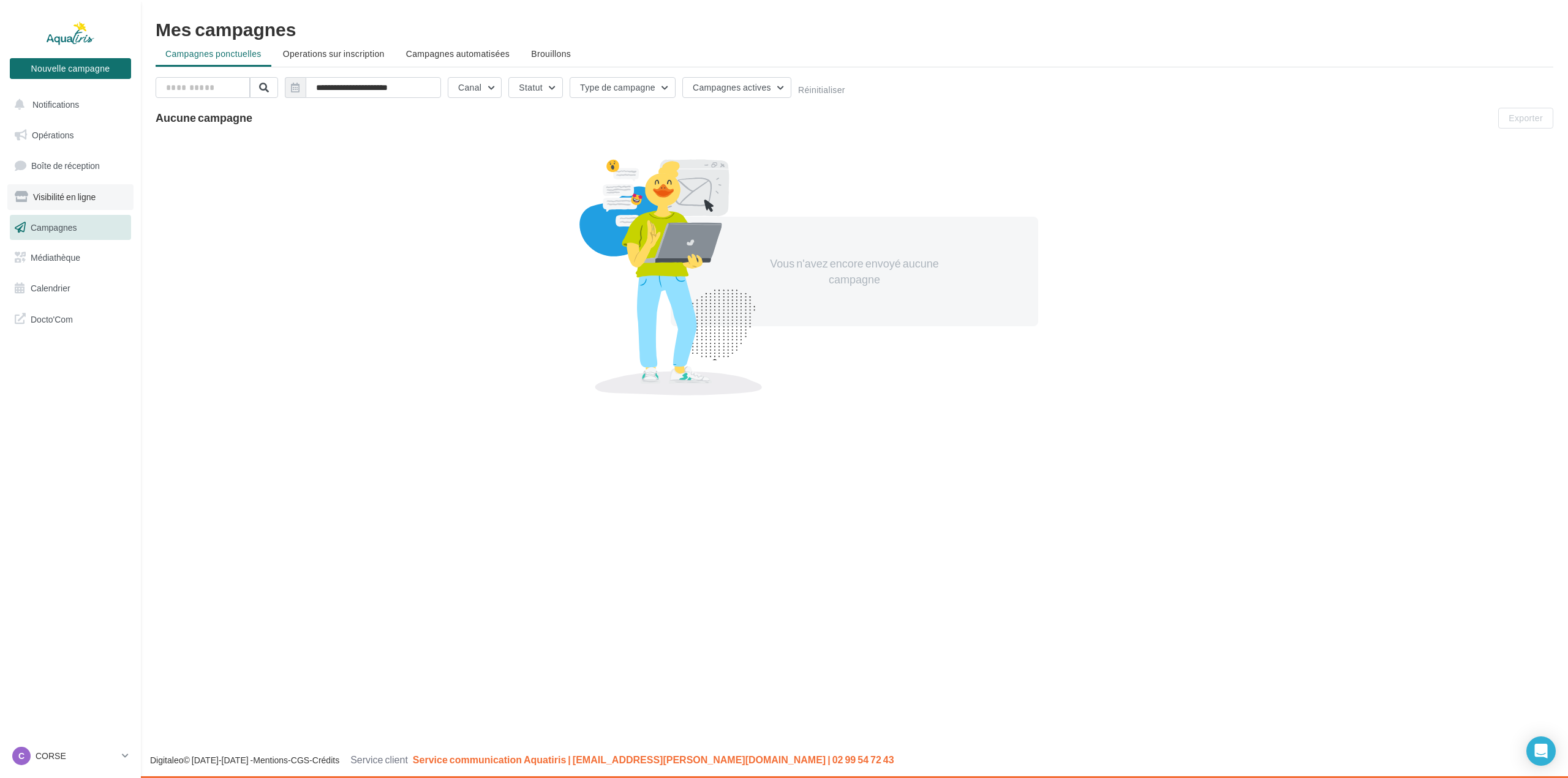
click at [68, 198] on span "Visibilité en ligne" at bounding box center [64, 196] width 63 height 10
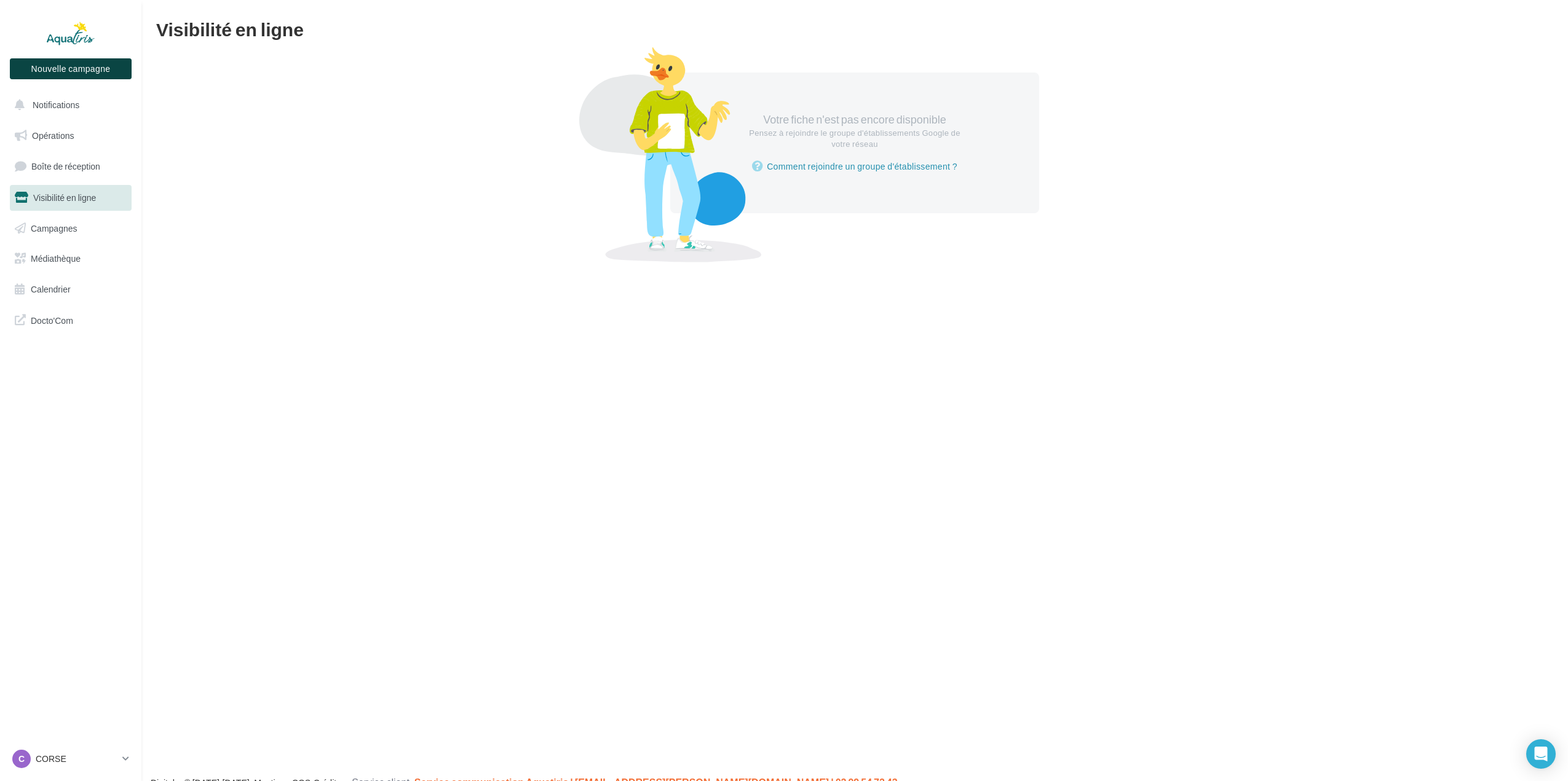
click at [60, 73] on button "Nouvelle campagne" at bounding box center [70, 69] width 122 height 21
click at [221, 154] on div at bounding box center [784, 372] width 1568 height 781
click at [82, 145] on link "Opérations" at bounding box center [71, 135] width 127 height 26
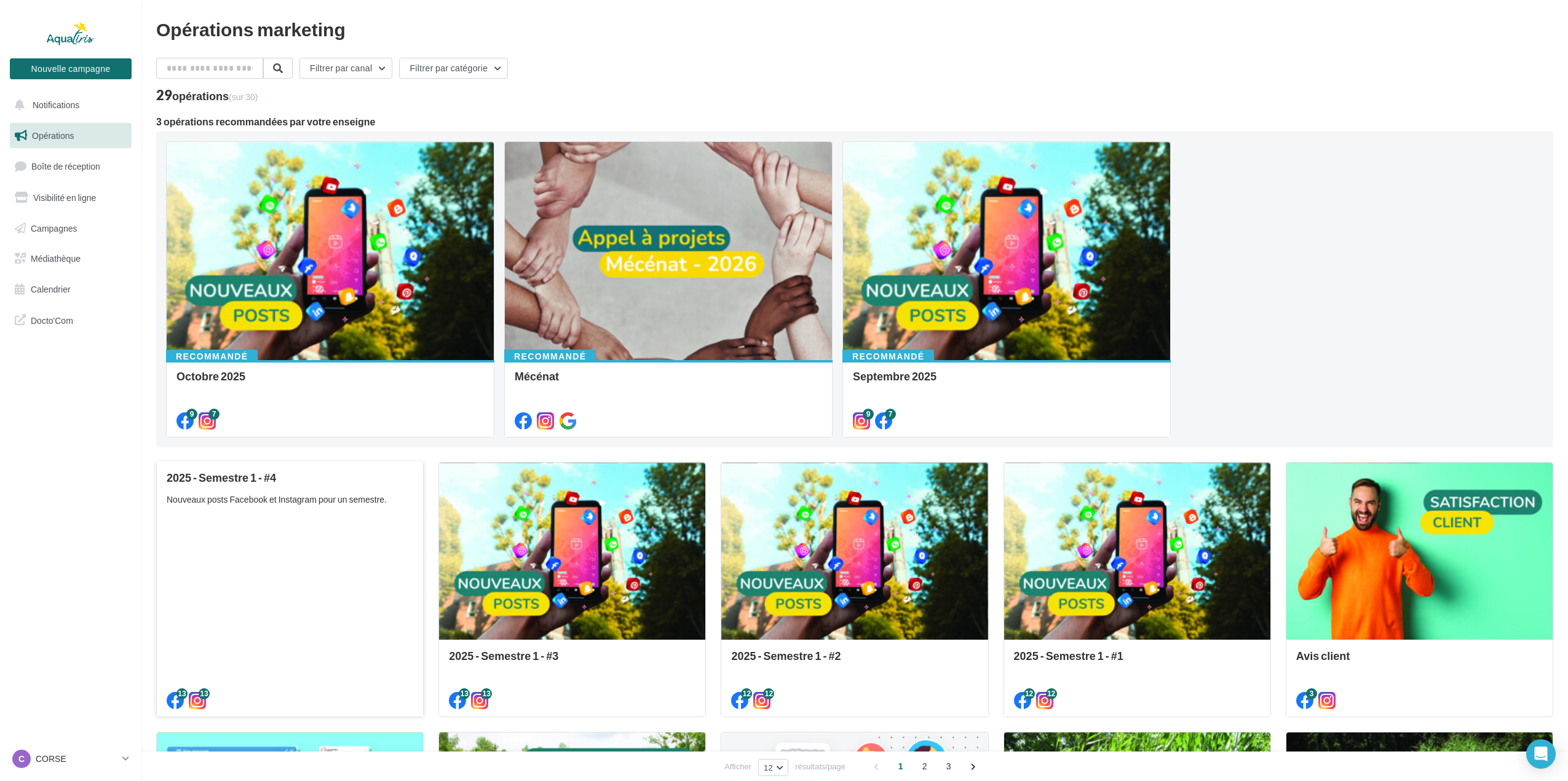
click at [334, 582] on div "2025 - Semestre 1 - #4 Nouveaux posts Facebook et Instagram pour un semestre." at bounding box center [290, 589] width 247 height 235
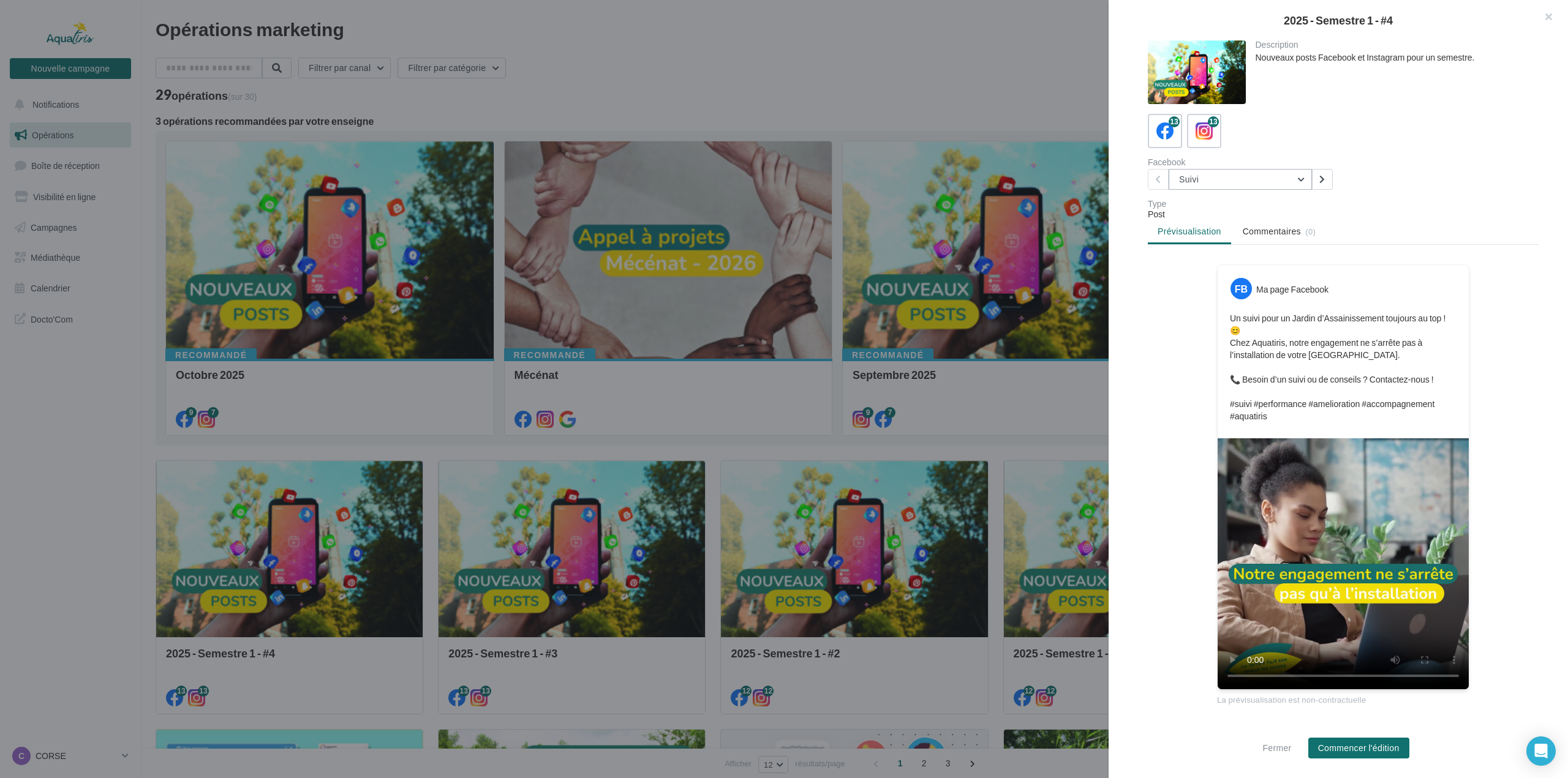
click at [1280, 183] on button "Suivi" at bounding box center [1240, 179] width 144 height 21
click at [1201, 211] on span "Suivi" at bounding box center [1197, 210] width 19 height 10
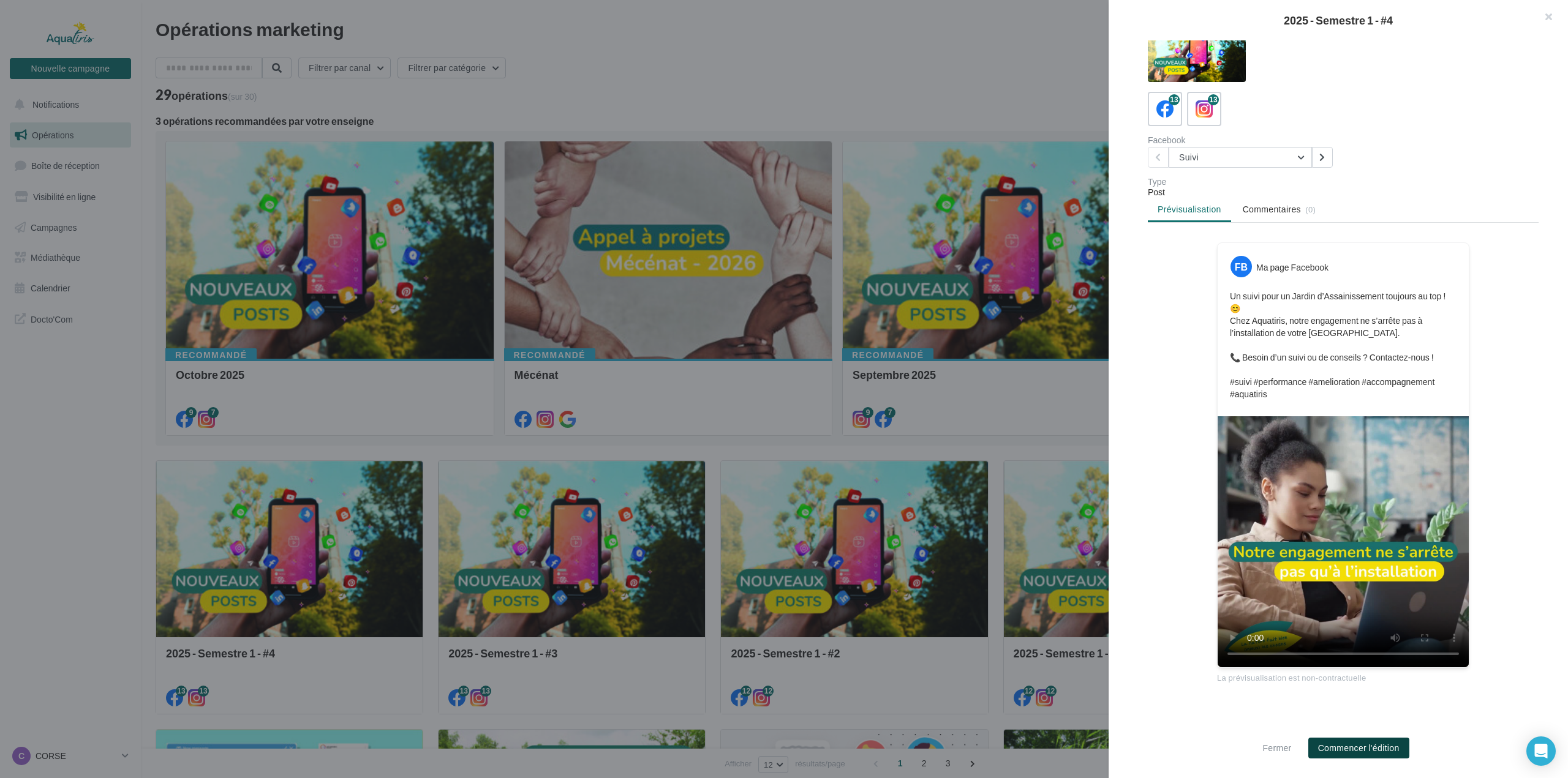
click at [1359, 755] on button "Commencer l'édition" at bounding box center [1359, 748] width 101 height 21
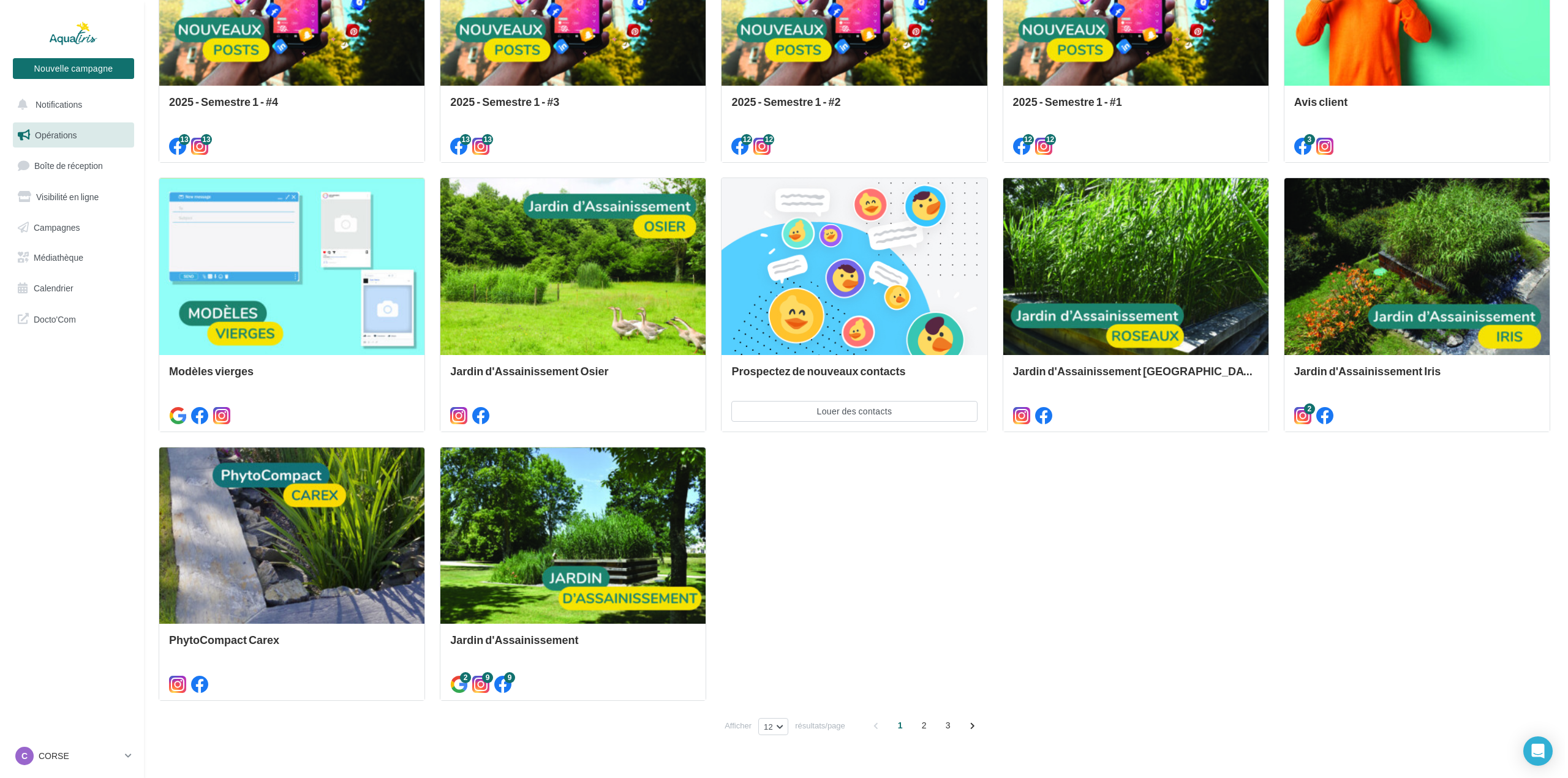
scroll to position [576, 0]
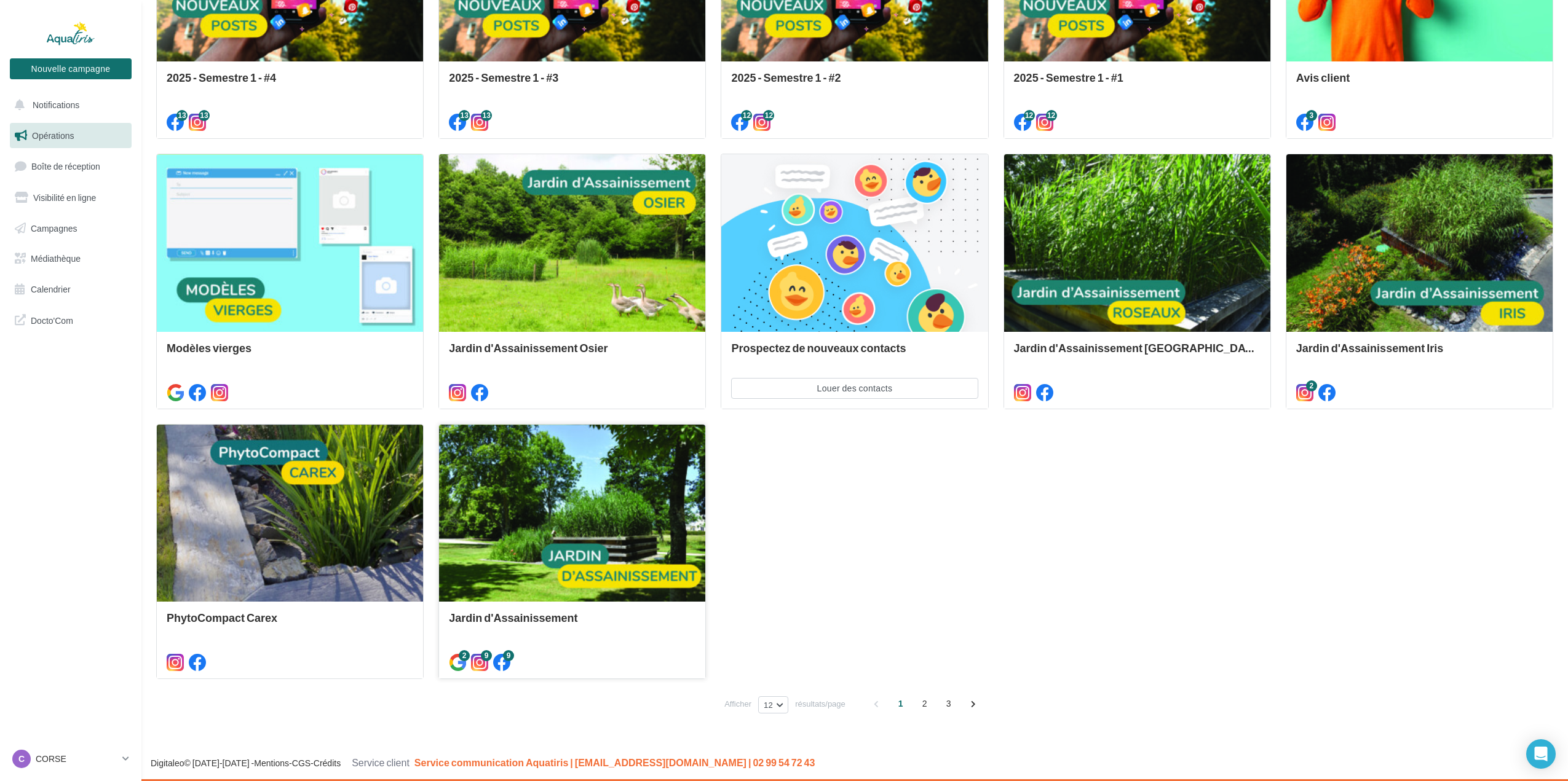
click at [612, 543] on div at bounding box center [572, 514] width 266 height 179
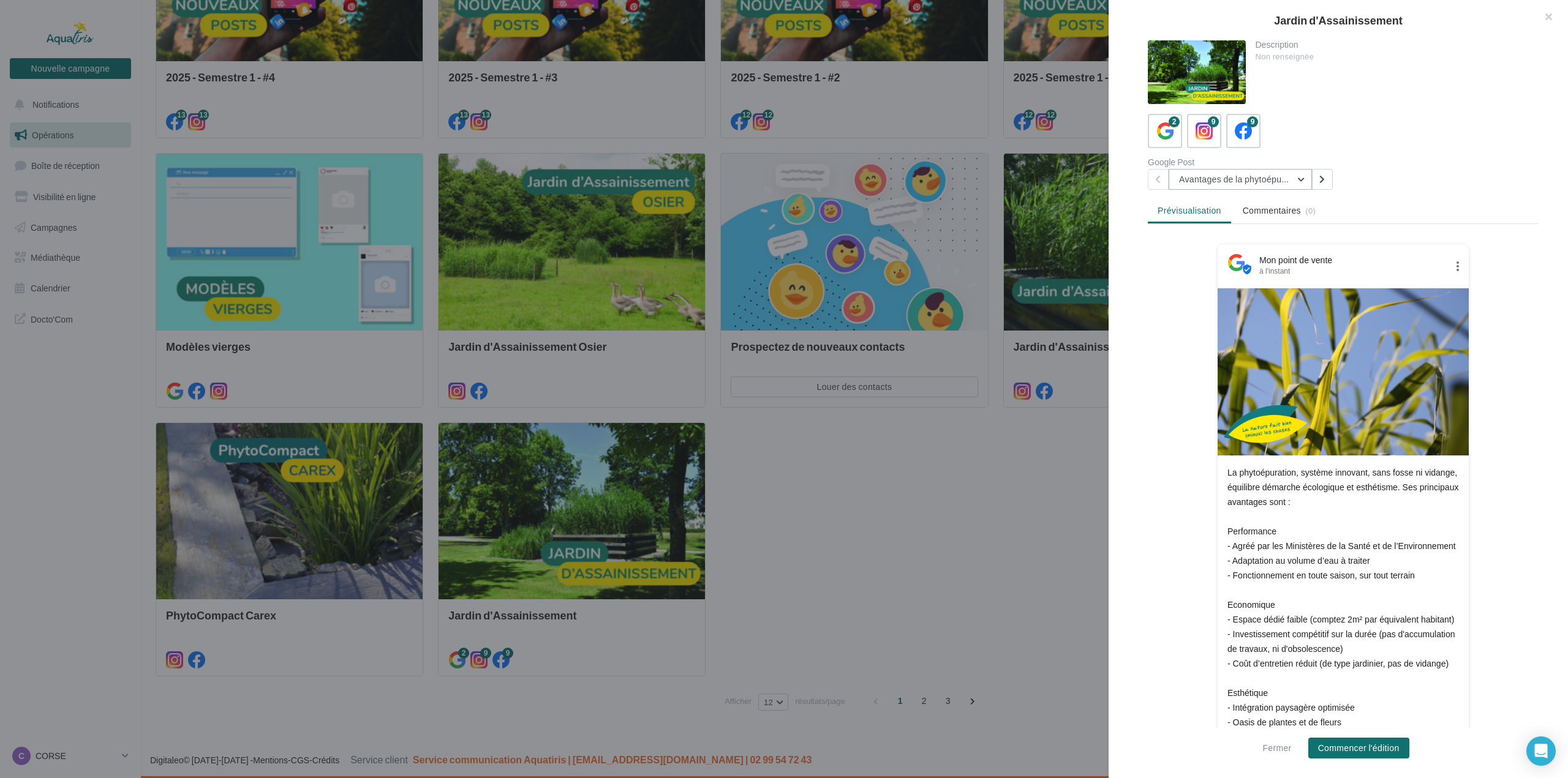
click at [1263, 179] on button "Avantages de la phytoépuration" at bounding box center [1240, 179] width 144 height 21
click at [1209, 127] on icon at bounding box center [1205, 131] width 18 height 18
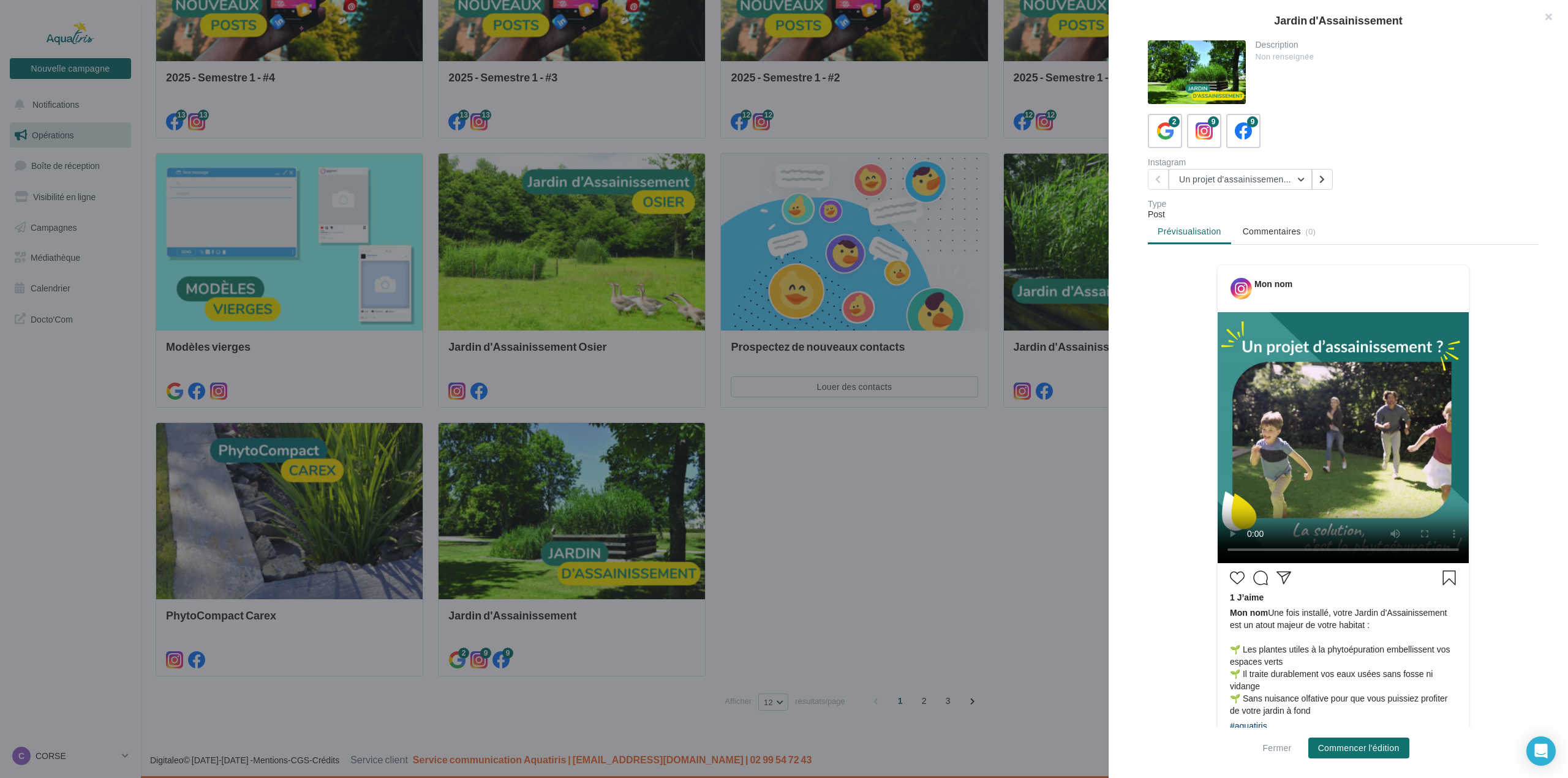
click at [1415, 184] on div "Instagram Un projet d'assainissement ? Un projet d'assainissement ? Envie que v…" at bounding box center [1348, 174] width 400 height 32
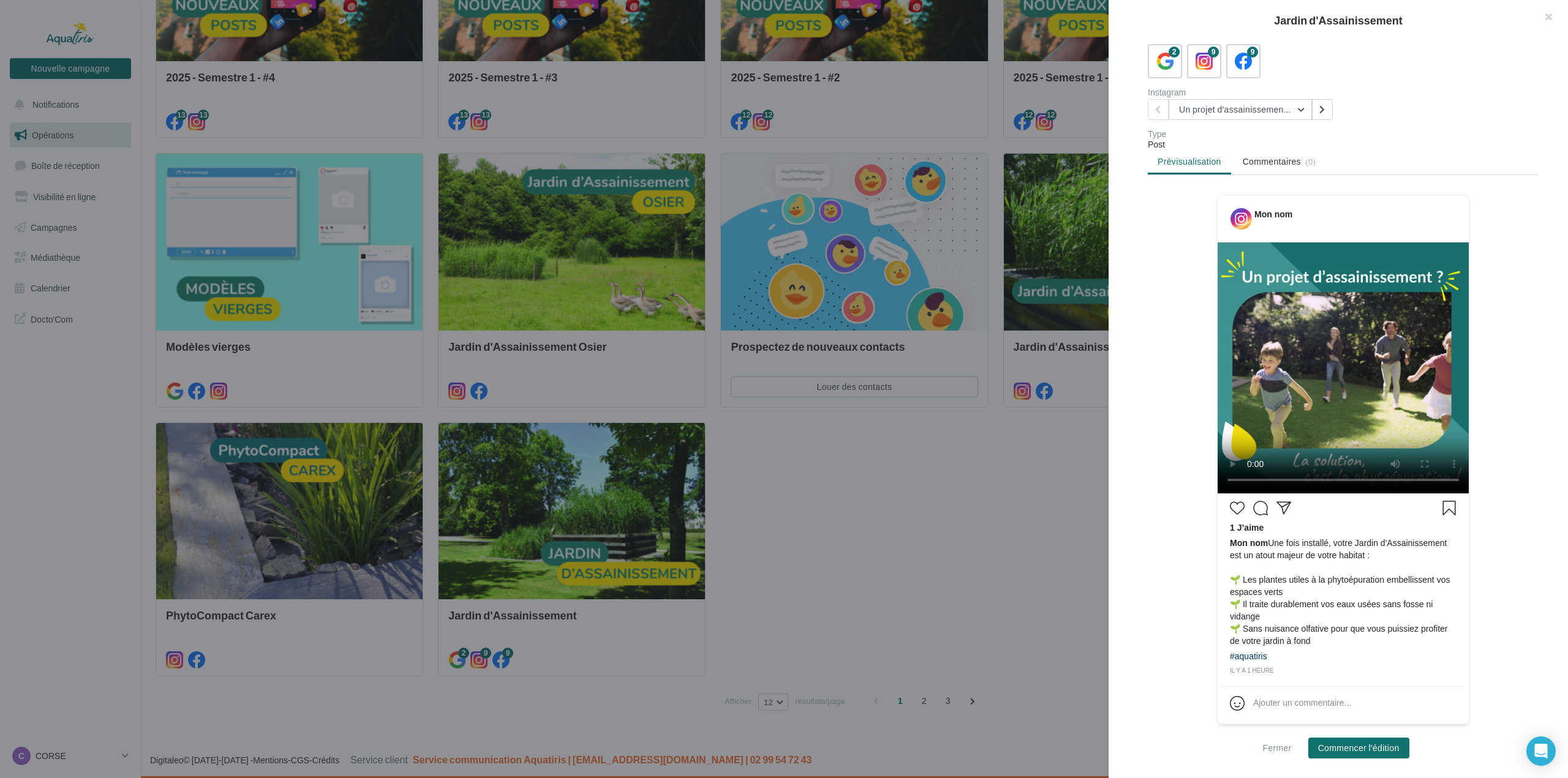
scroll to position [71, 0]
click at [1392, 751] on button "Commencer l'édition" at bounding box center [1359, 748] width 101 height 21
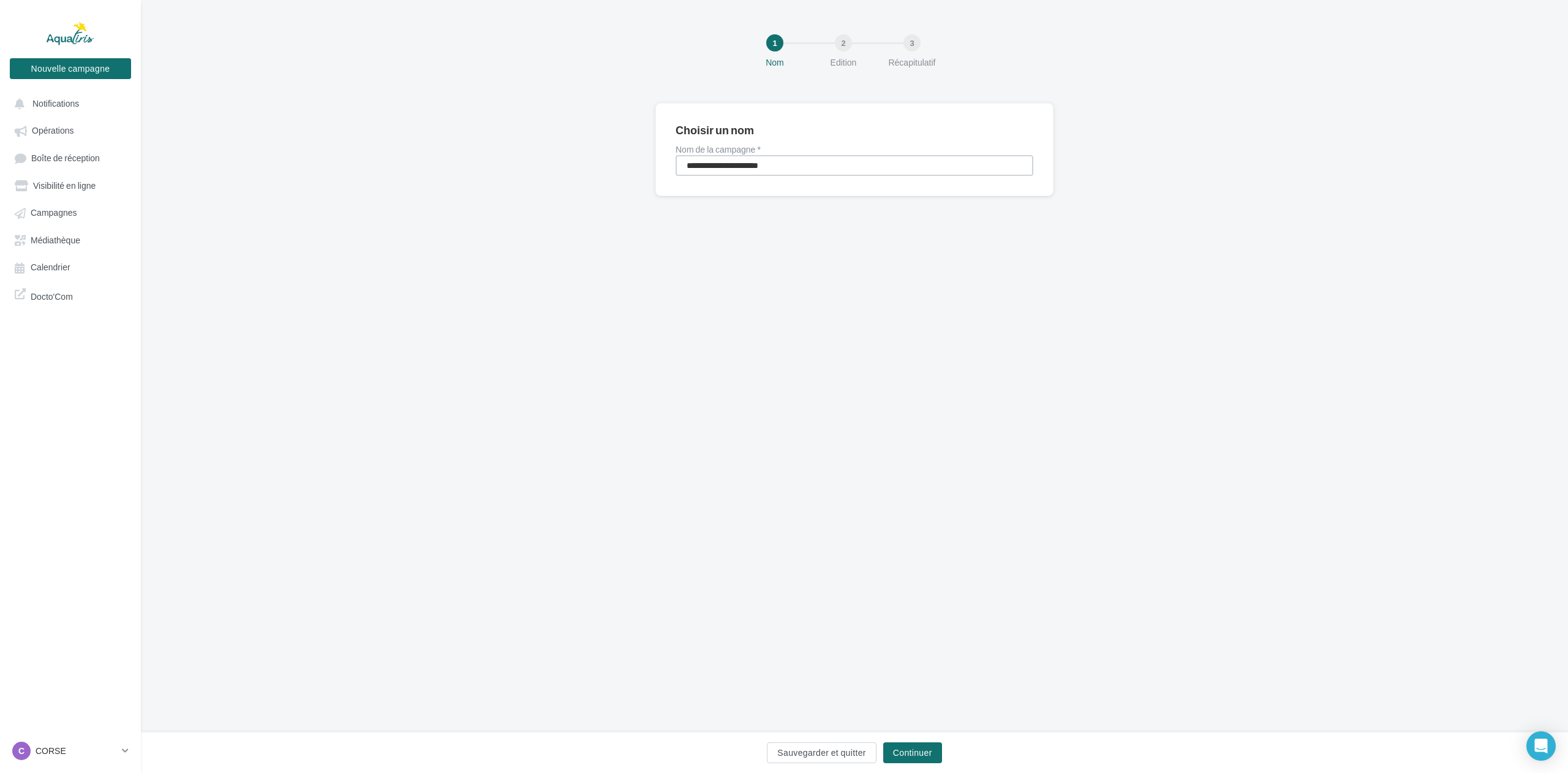
click at [802, 161] on input "**********" at bounding box center [854, 166] width 358 height 21
type input "**********"
click at [919, 749] on button "Continuer" at bounding box center [913, 752] width 59 height 21
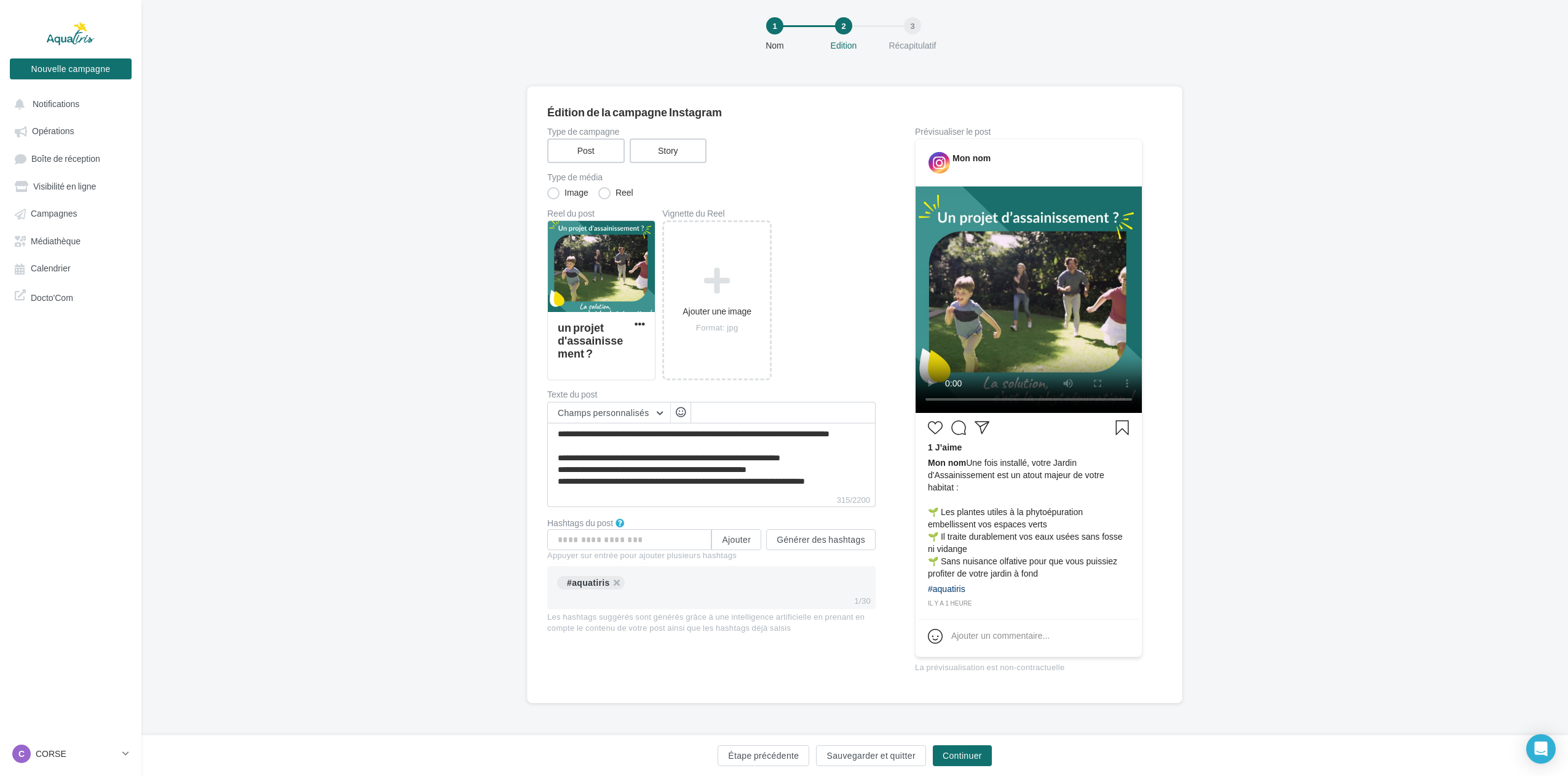
scroll to position [11, 0]
click at [967, 760] on button "Continuer" at bounding box center [963, 755] width 59 height 21
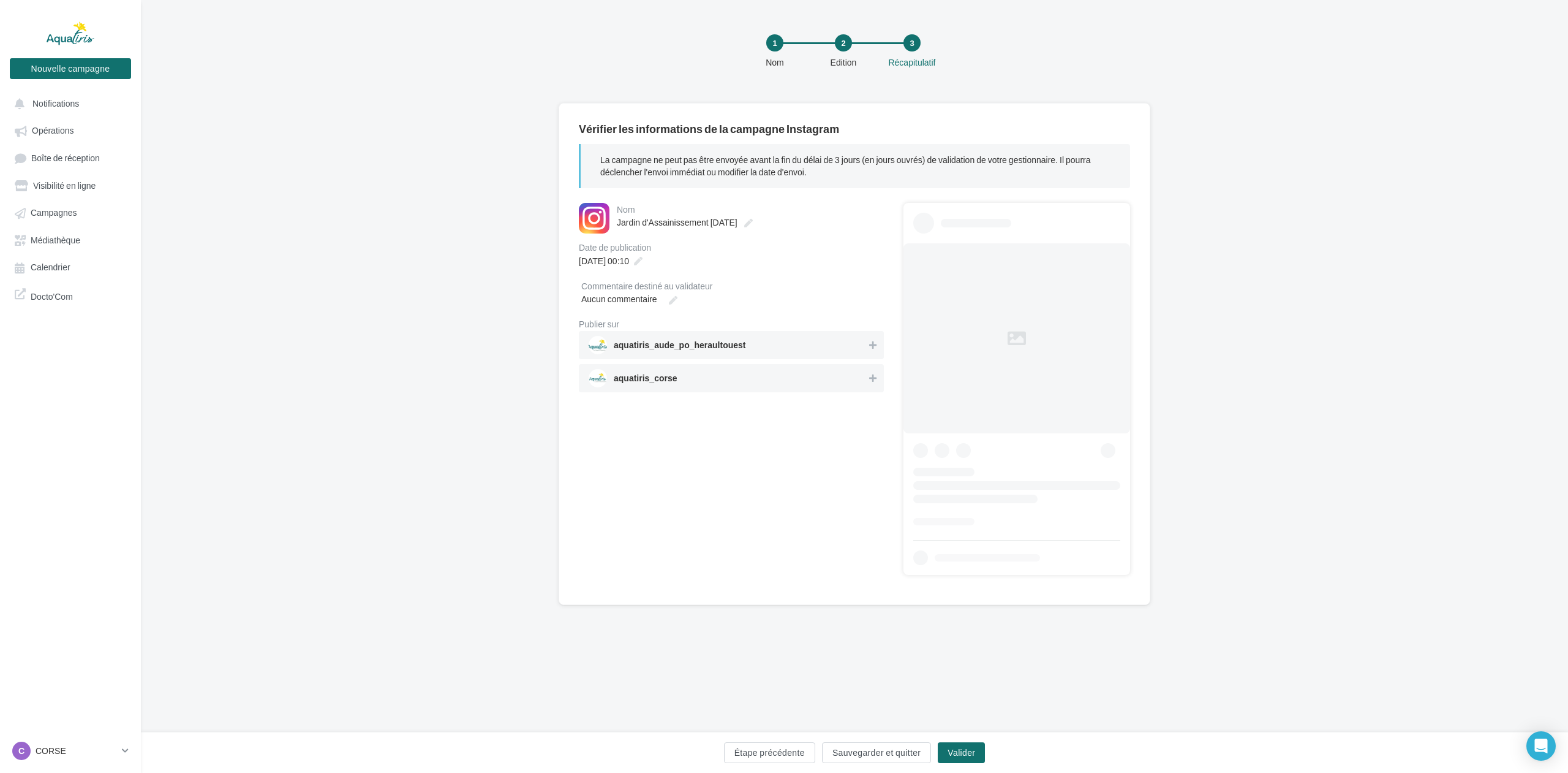
click at [669, 371] on span "aquatiris_corse" at bounding box center [727, 378] width 278 height 19
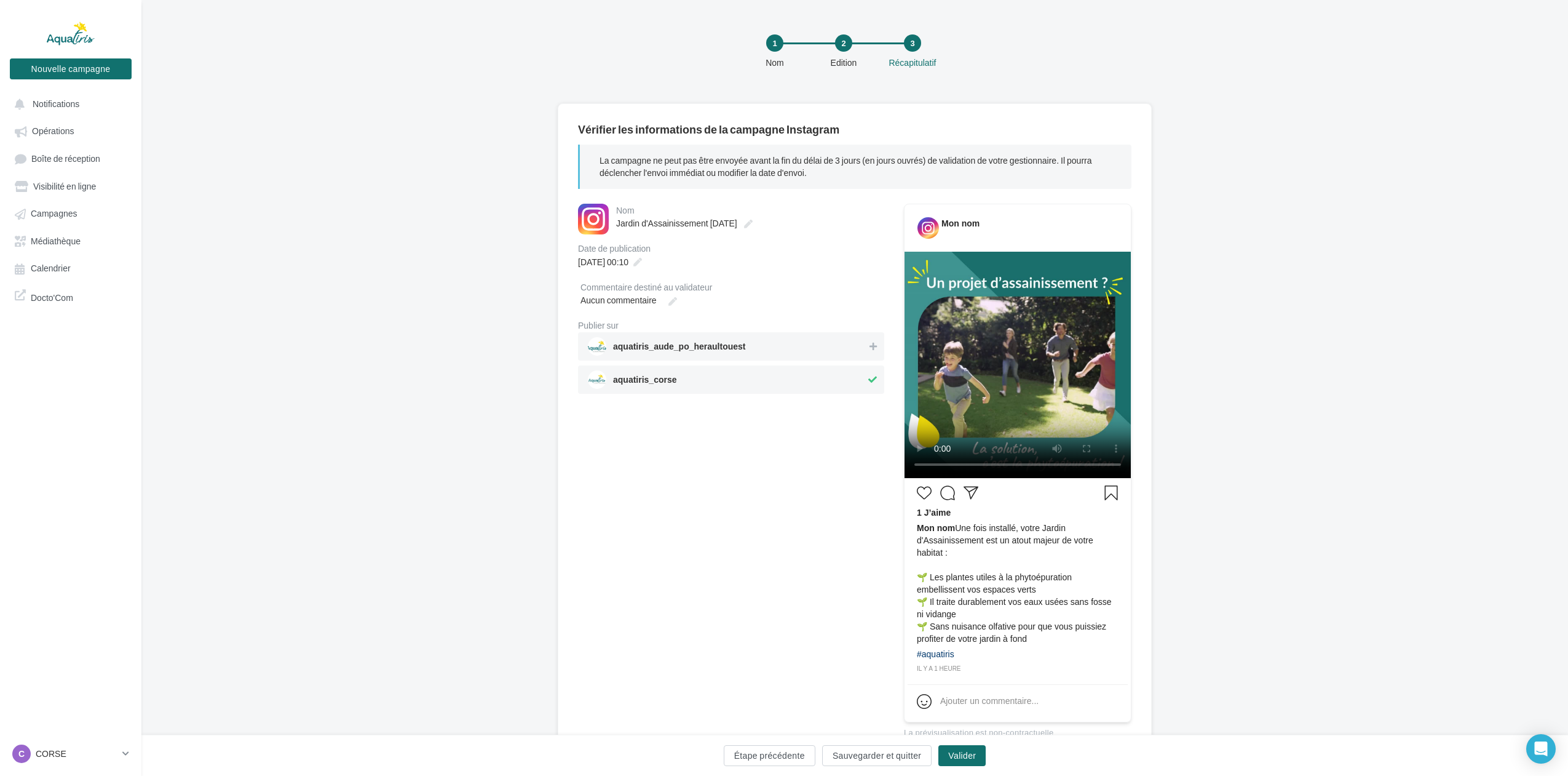
click at [718, 381] on span "aquatiris_corse" at bounding box center [727, 379] width 278 height 19
click at [756, 359] on div "aquatiris_aude_po_heraultouest" at bounding box center [731, 346] width 306 height 28
click at [759, 374] on span "aquatiris_corse" at bounding box center [727, 379] width 279 height 19
click at [628, 265] on span "09/10/2025 à 00:10" at bounding box center [603, 261] width 50 height 10
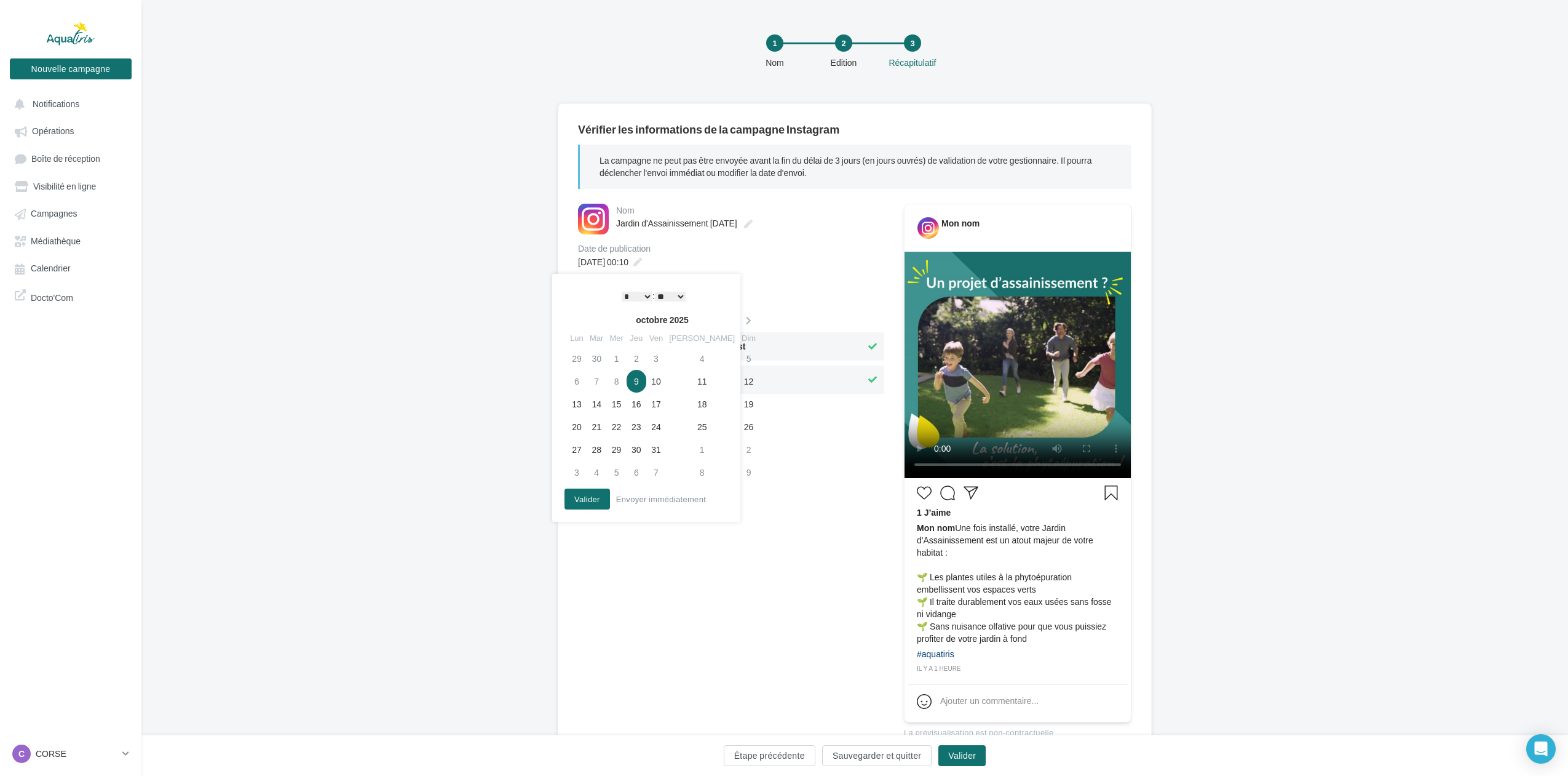
click at [643, 379] on td "9" at bounding box center [636, 381] width 20 height 23
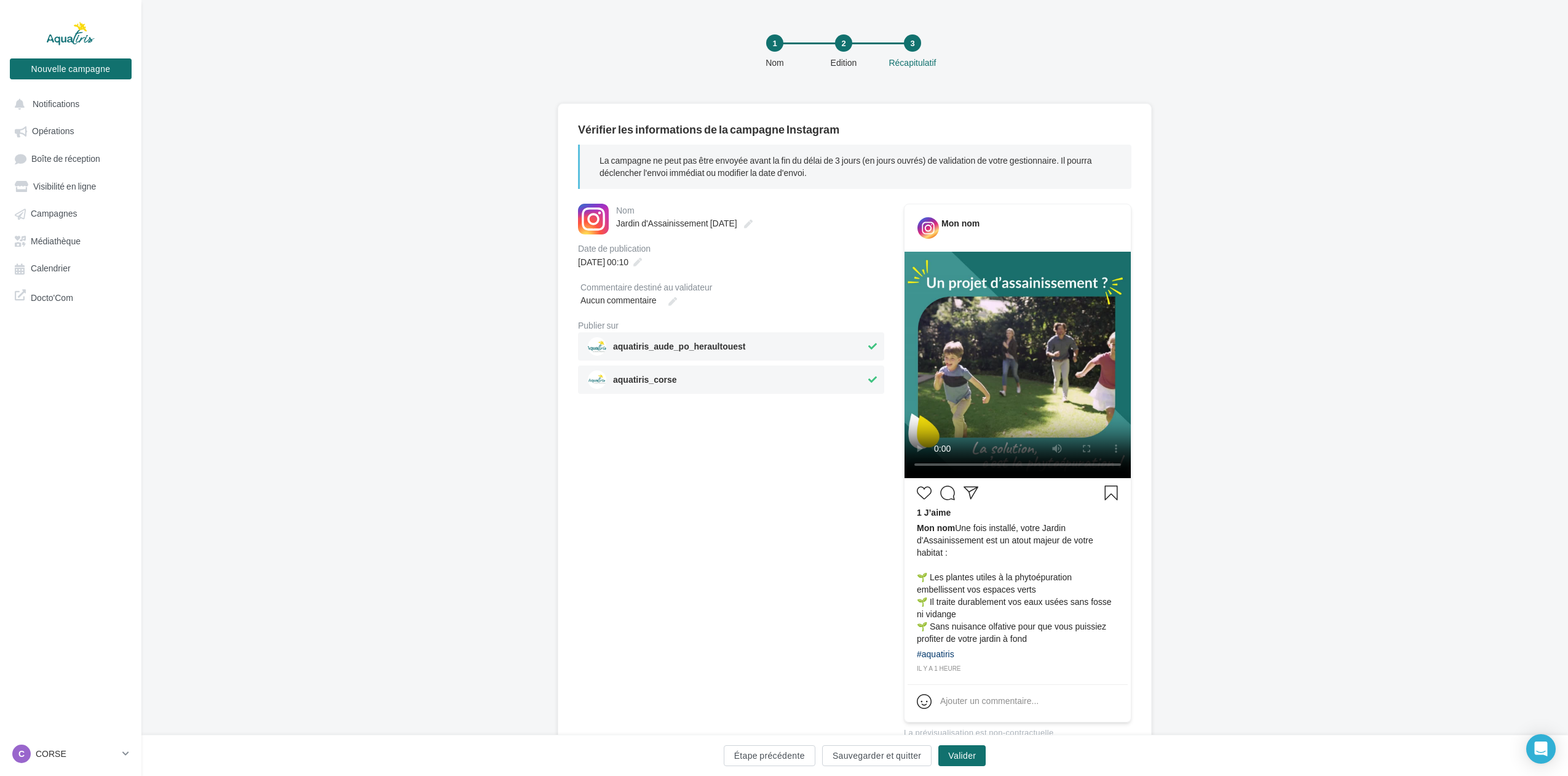
click at [788, 484] on div "**********" at bounding box center [731, 475] width 306 height 544
click at [642, 258] on icon at bounding box center [638, 262] width 8 height 8
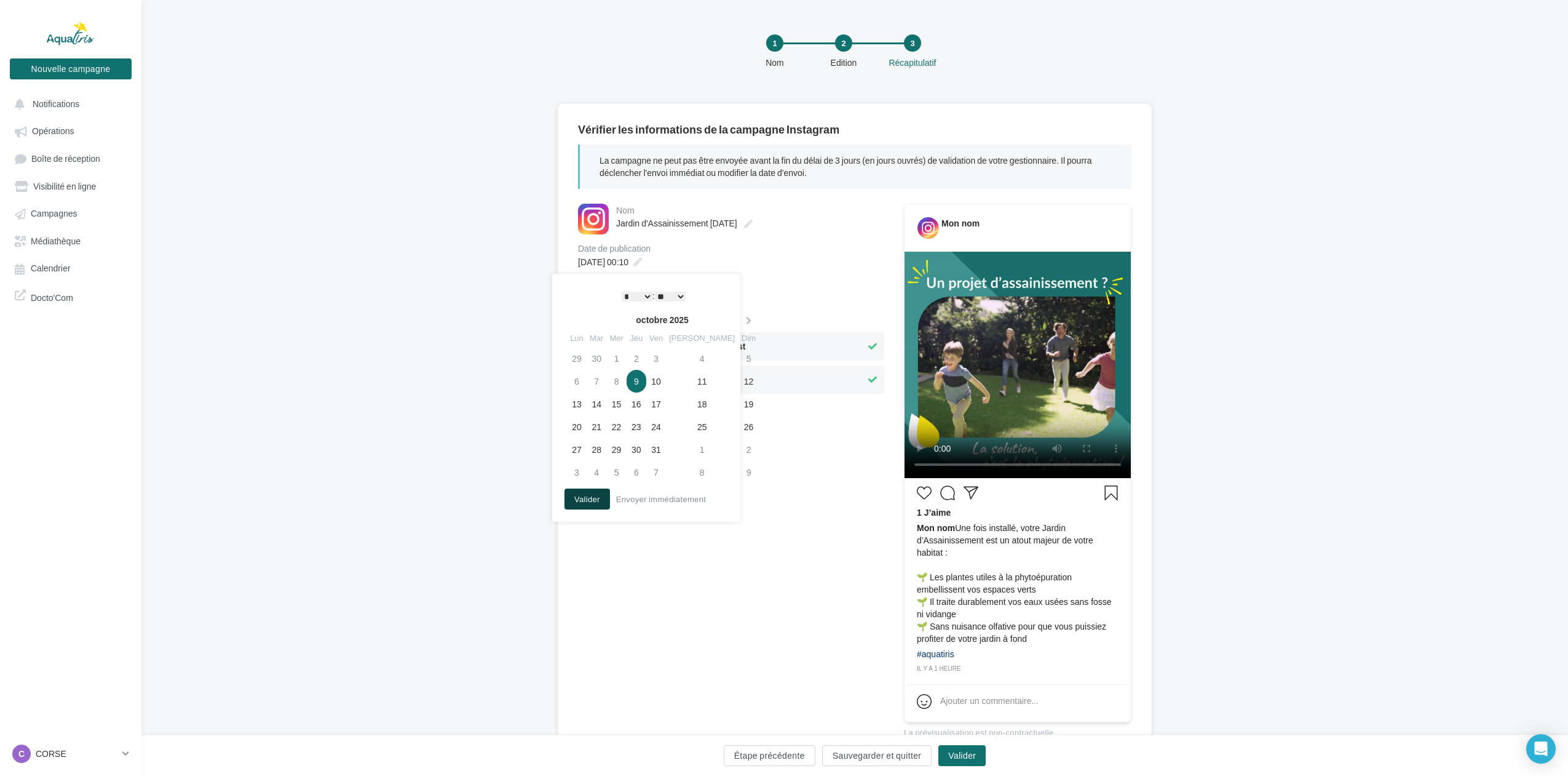
click at [604, 492] on button "Valider" at bounding box center [587, 499] width 46 height 21
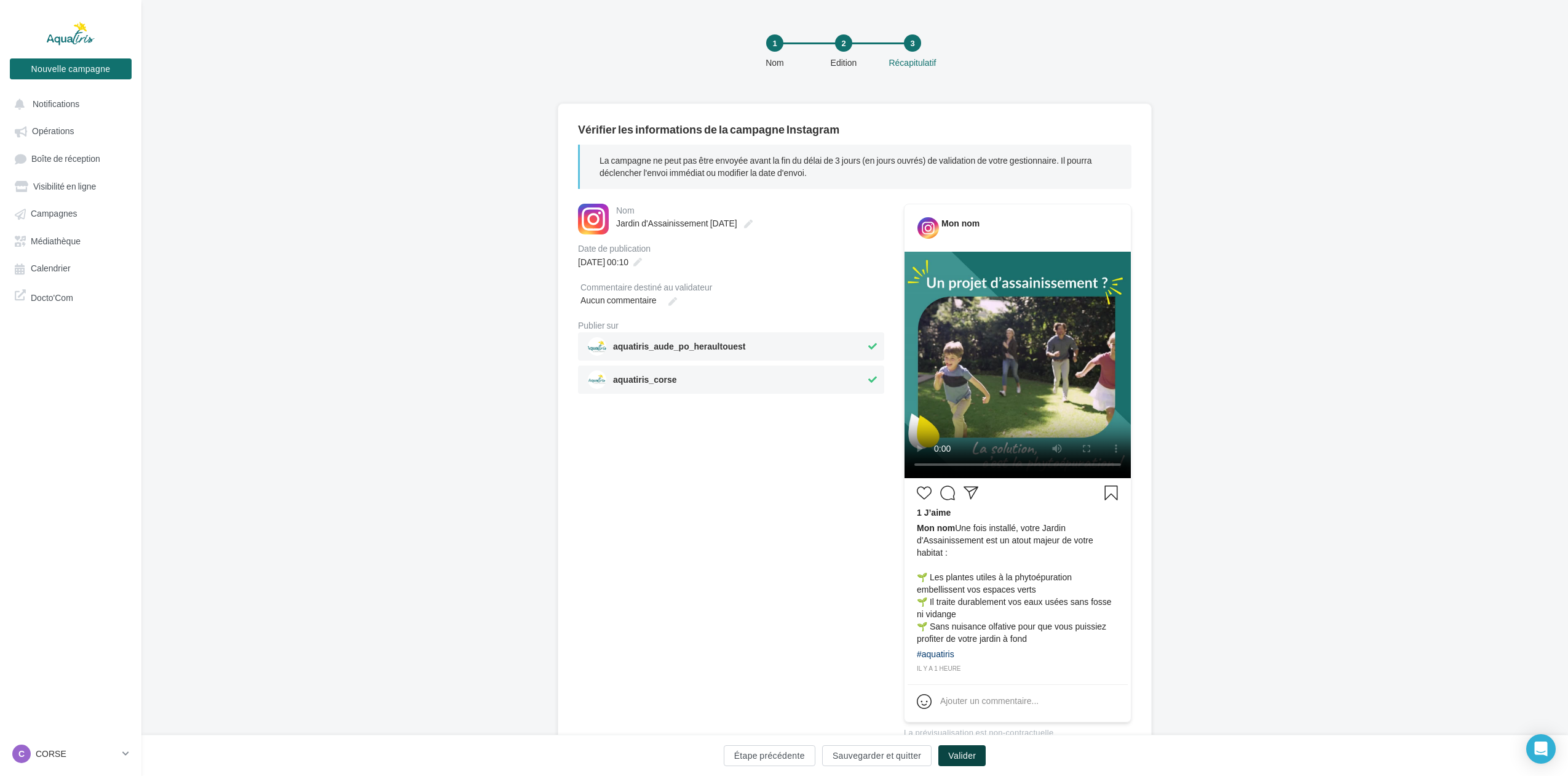
click at [957, 755] on button "Valider" at bounding box center [962, 755] width 48 height 21
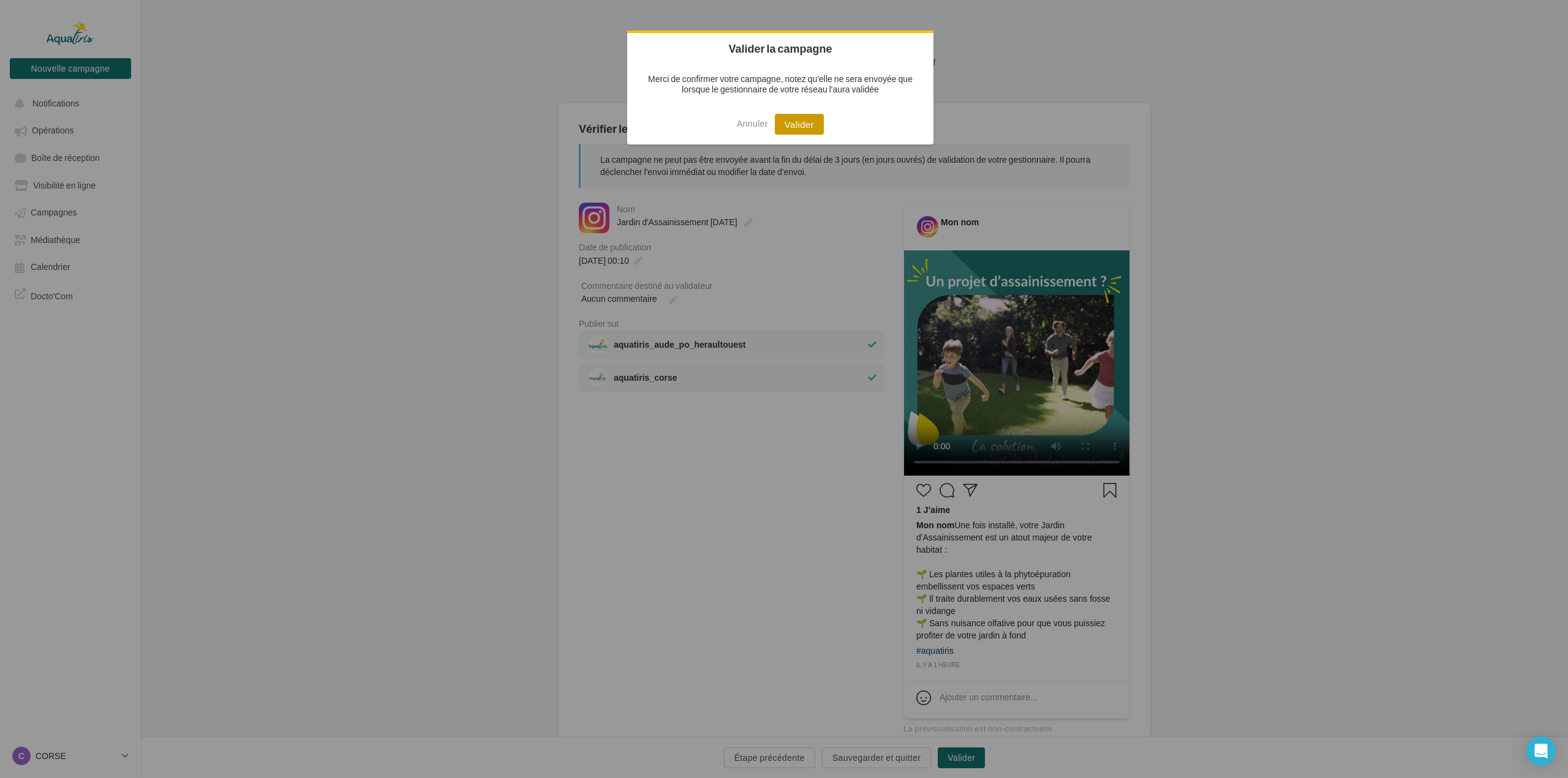
click at [791, 122] on button "Valider" at bounding box center [799, 124] width 49 height 21
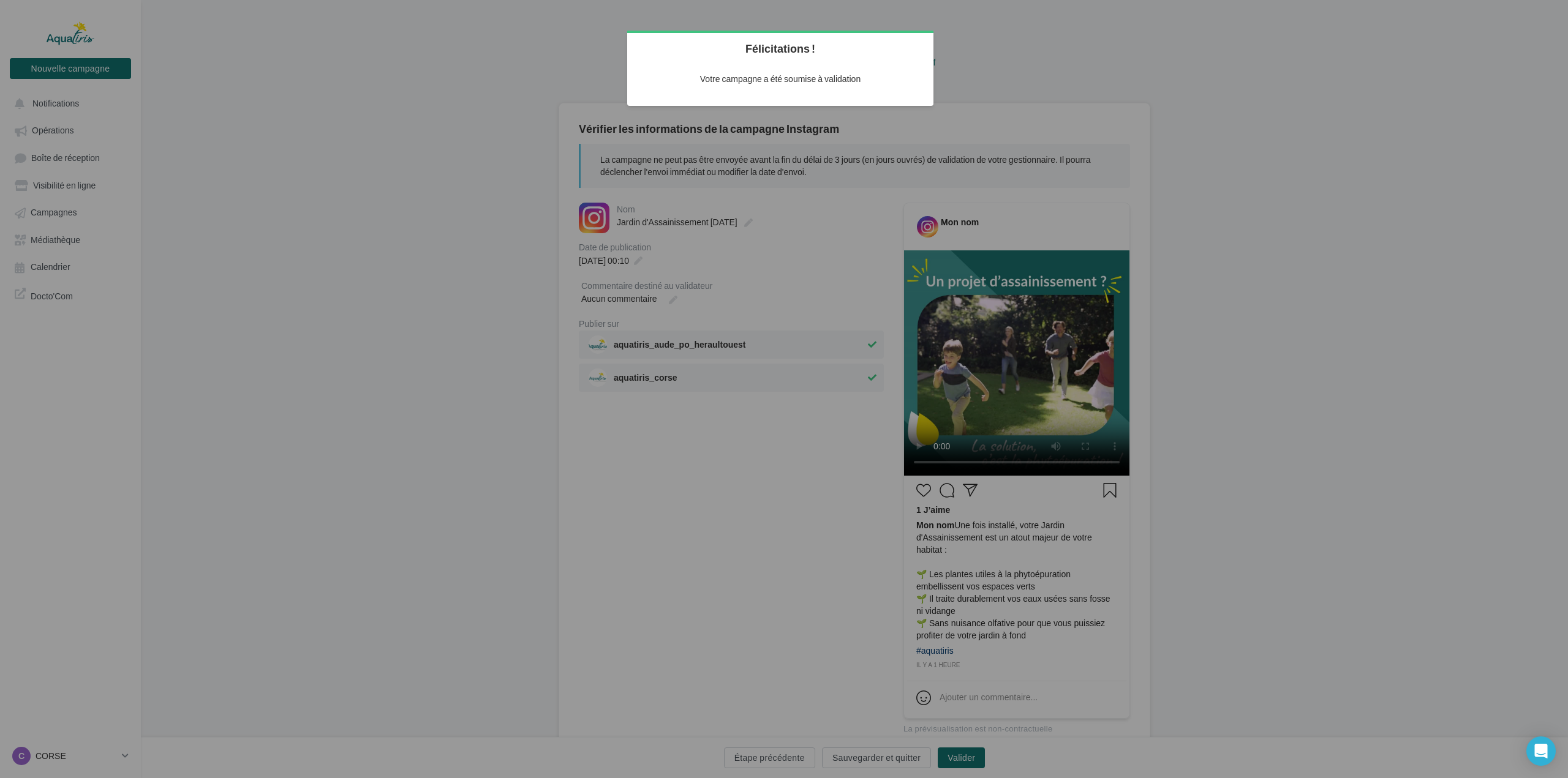
click at [391, 381] on div at bounding box center [784, 389] width 1568 height 778
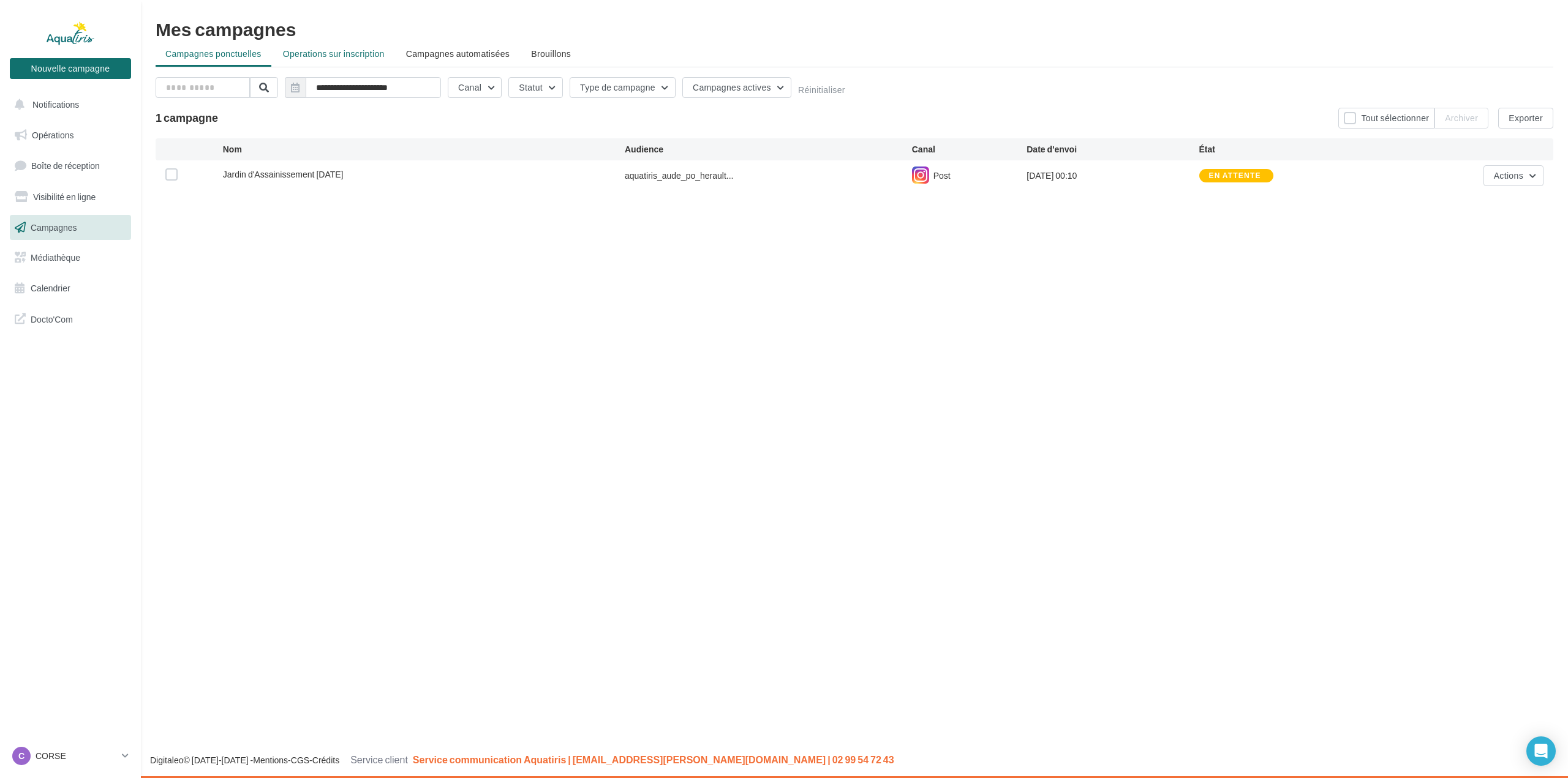
click at [346, 56] on span "Operations sur inscription" at bounding box center [334, 53] width 102 height 10
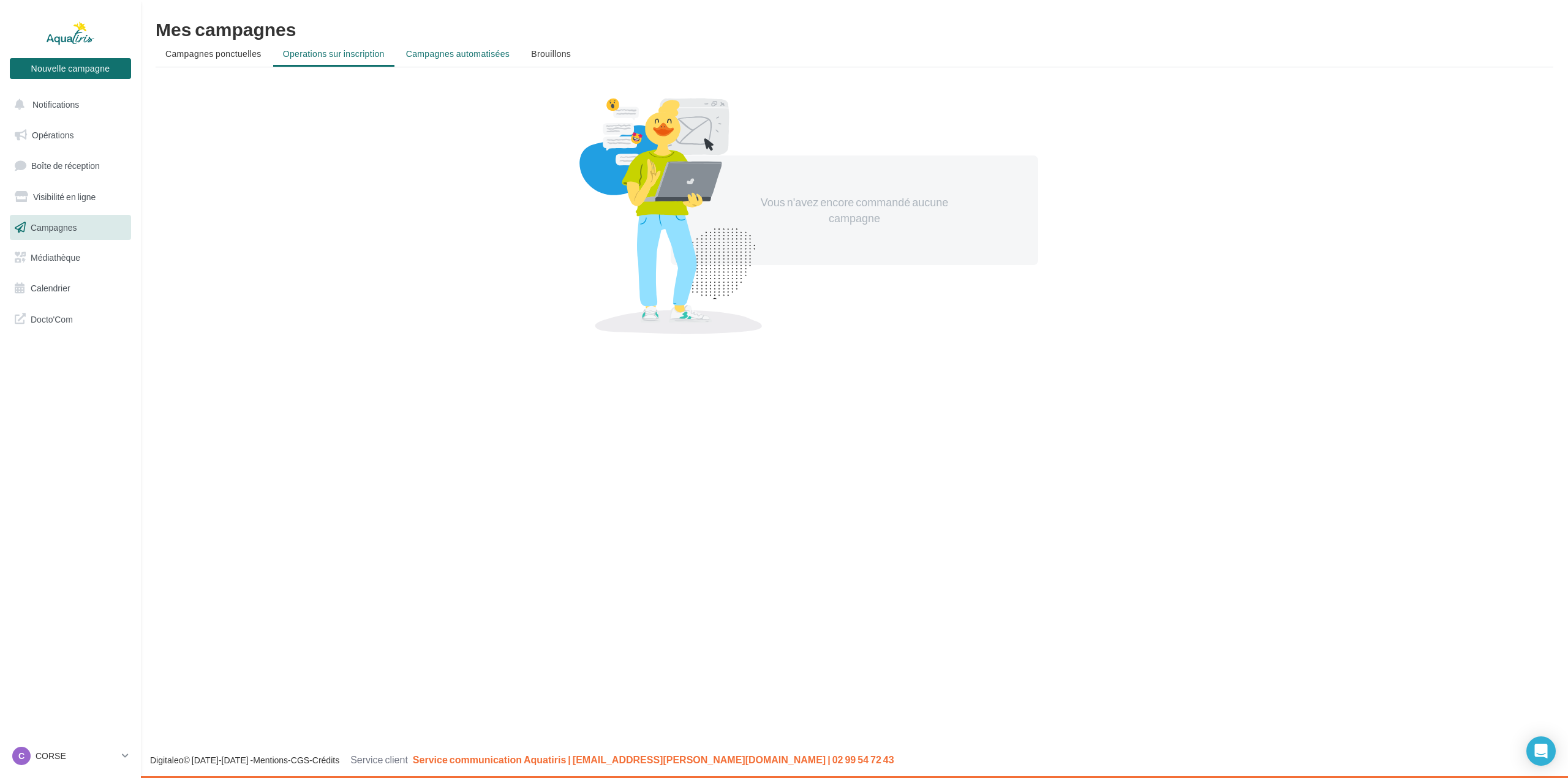
click at [433, 54] on span "Campagnes automatisées" at bounding box center [457, 53] width 104 height 10
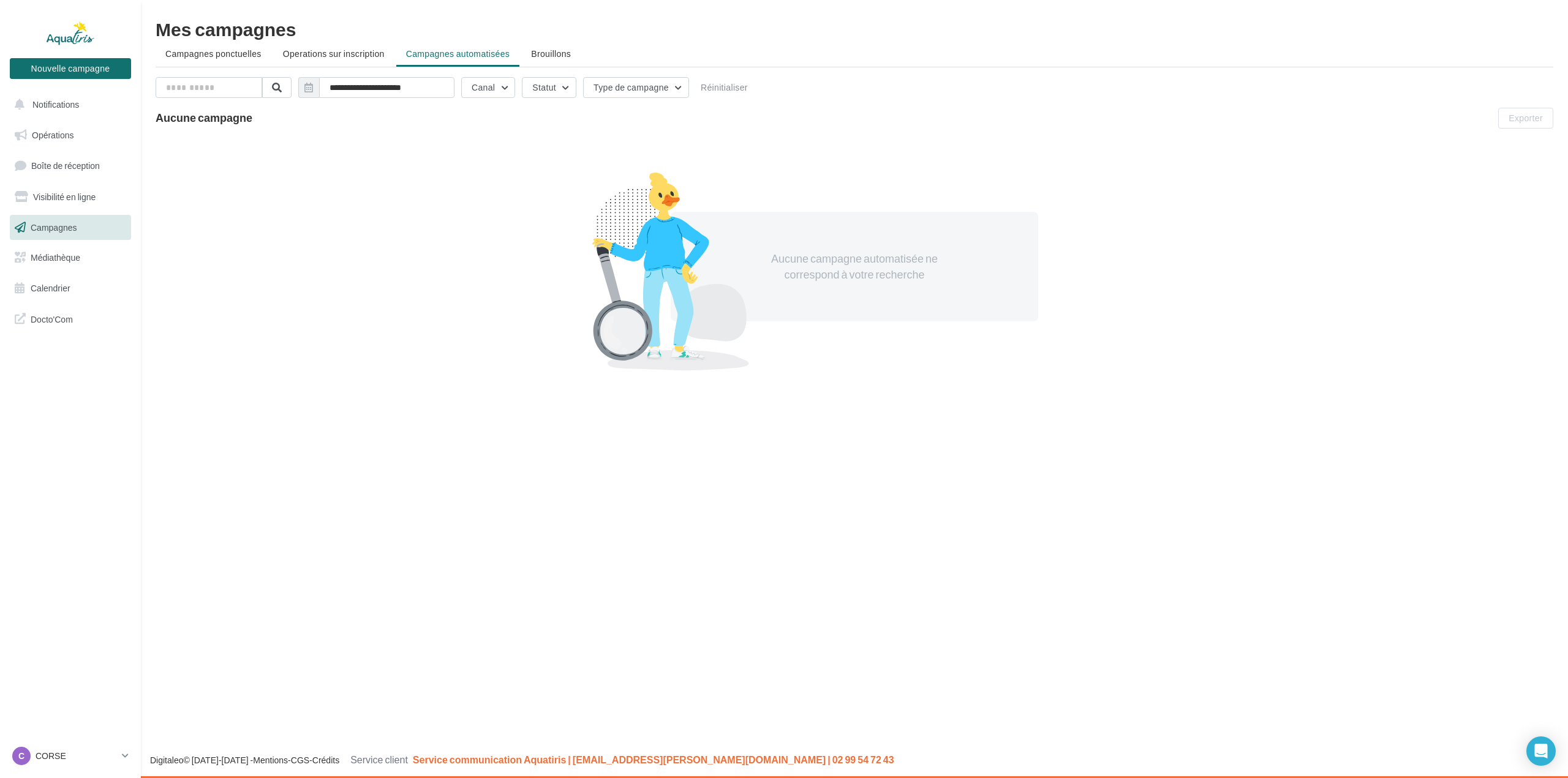
click at [214, 55] on span "Campagnes ponctuelles" at bounding box center [214, 53] width 96 height 10
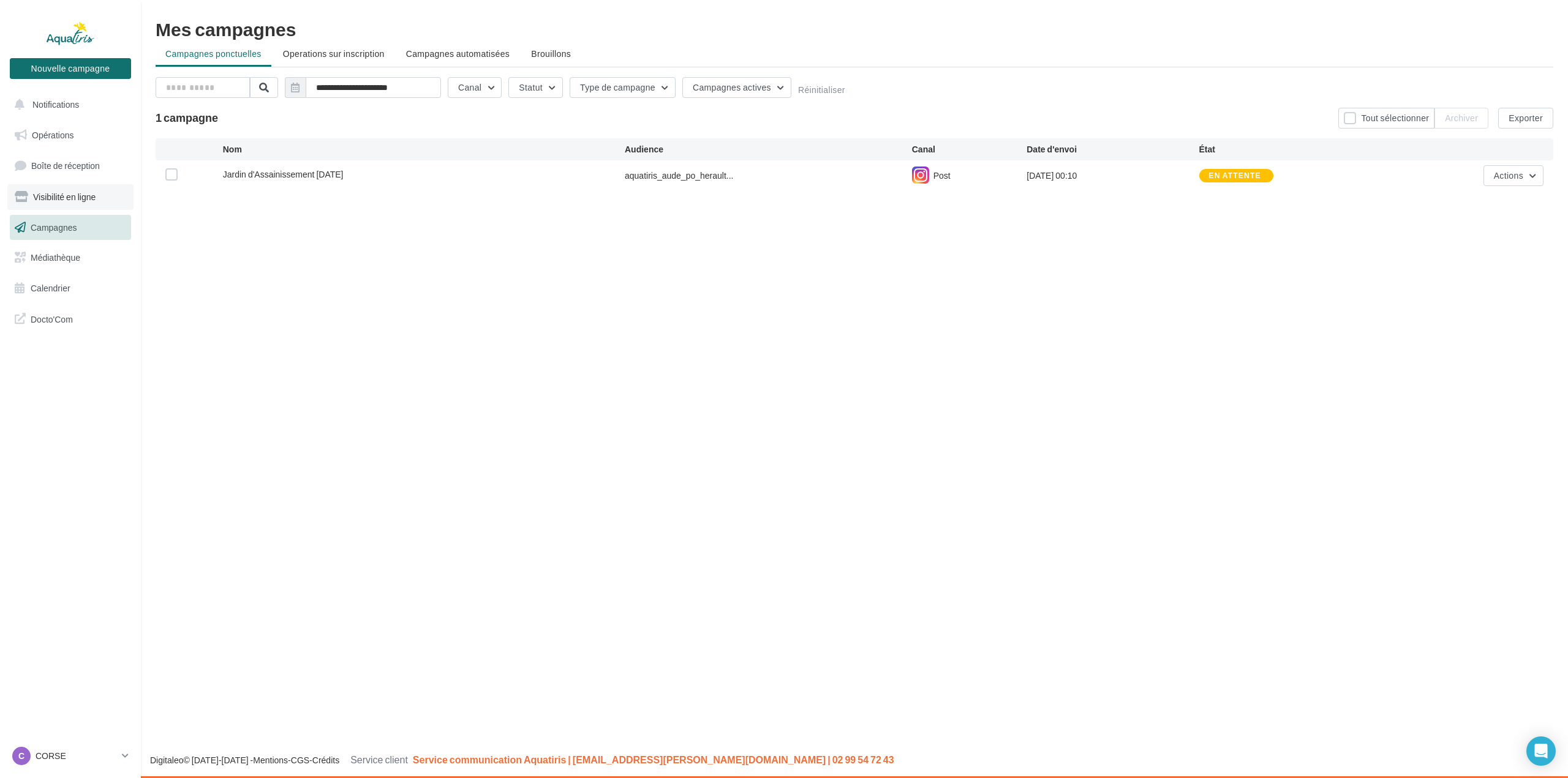
click at [75, 195] on span "Visibilité en ligne" at bounding box center [64, 196] width 63 height 10
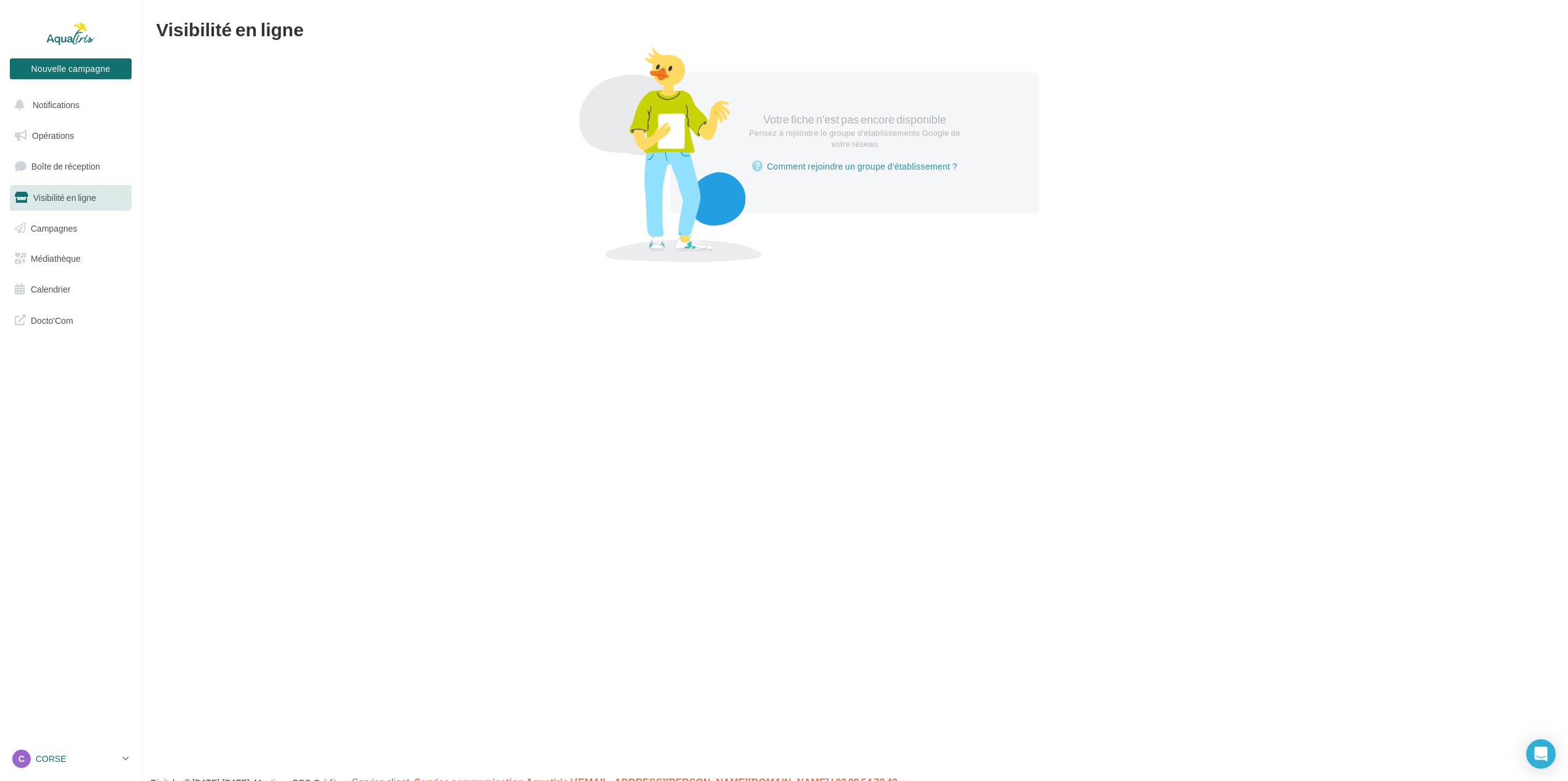
click at [65, 762] on p "CORSE" at bounding box center [77, 759] width 82 height 12
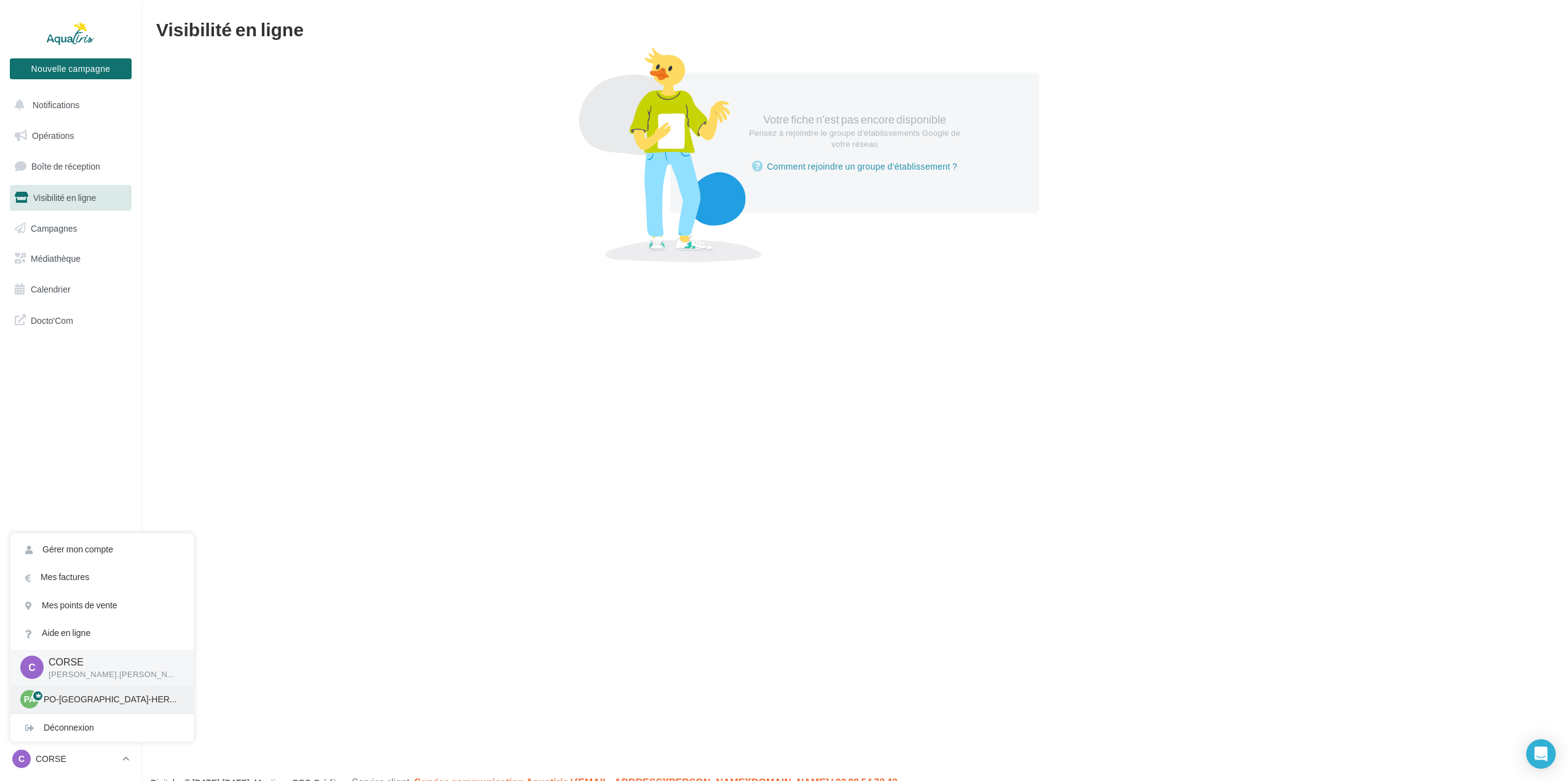
click at [73, 700] on p "PO-[GEOGRAPHIC_DATA]-HERAULT" at bounding box center [111, 700] width 135 height 12
